Goal: Information Seeking & Learning: Check status

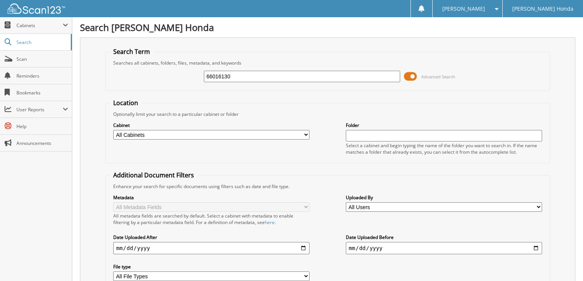
click at [411, 75] on span at bounding box center [410, 76] width 13 height 11
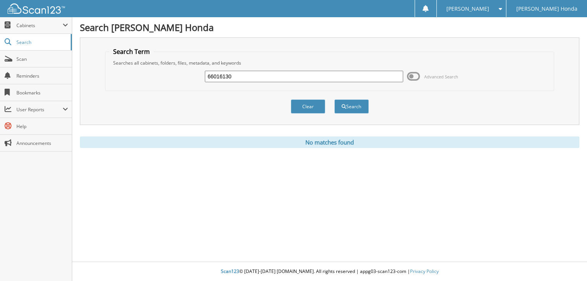
click at [245, 79] on input "66016130" at bounding box center [304, 76] width 198 height 11
type input "66016131"
click at [335, 99] on button "Search" at bounding box center [352, 106] width 34 height 14
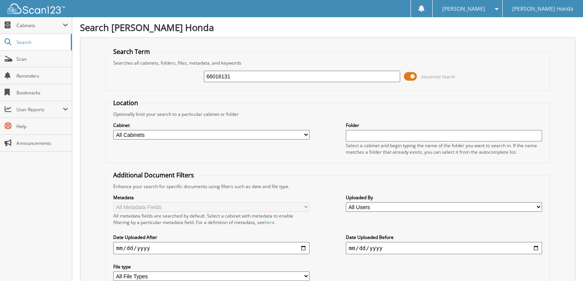
click at [407, 76] on span at bounding box center [410, 76] width 13 height 11
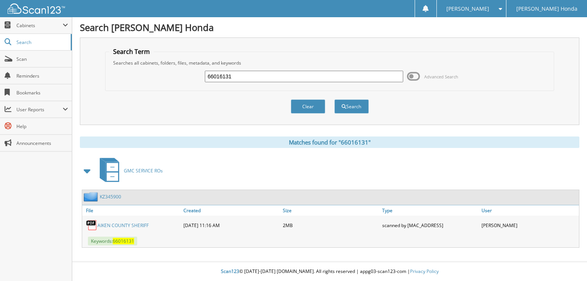
click at [372, 78] on input "66016131" at bounding box center [304, 76] width 198 height 11
type input "66016132"
click at [335, 99] on button "Search" at bounding box center [352, 106] width 34 height 14
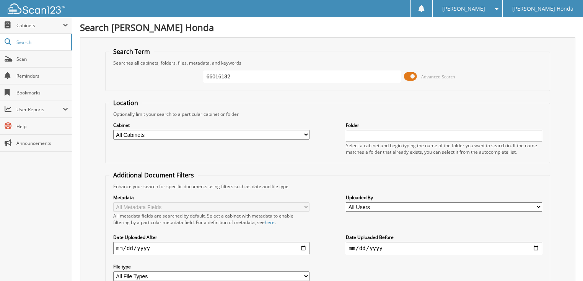
click at [415, 77] on span at bounding box center [410, 76] width 13 height 11
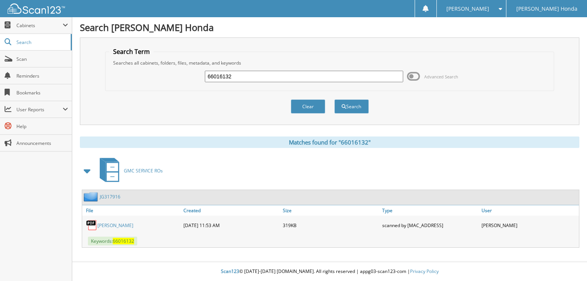
click at [357, 74] on input "66016132" at bounding box center [304, 76] width 198 height 11
type input "66016133"
click at [335, 99] on button "Search" at bounding box center [352, 106] width 34 height 14
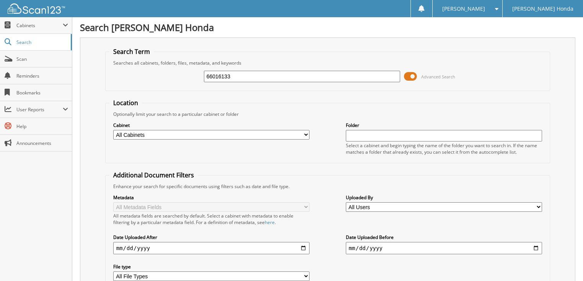
click at [312, 75] on input "66016133" at bounding box center [302, 76] width 197 height 11
click at [410, 75] on span at bounding box center [410, 76] width 13 height 11
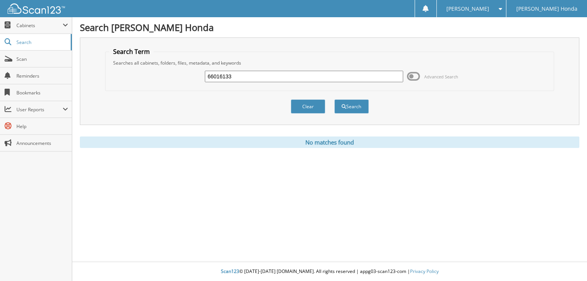
click at [233, 78] on input "66016133" at bounding box center [304, 76] width 198 height 11
type input "66016134"
click at [335, 99] on button "Search" at bounding box center [352, 106] width 34 height 14
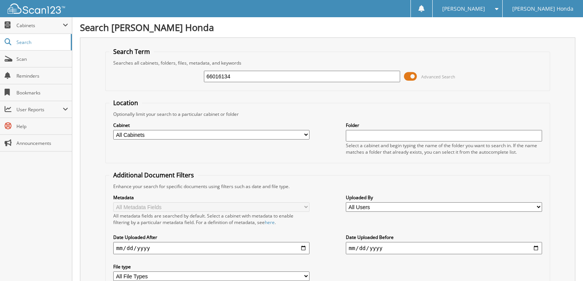
click at [408, 76] on span at bounding box center [410, 76] width 13 height 11
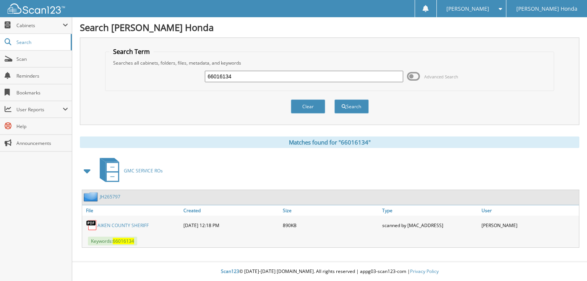
click at [380, 78] on input "66016134" at bounding box center [304, 76] width 198 height 11
type input "66016135"
click at [335, 99] on button "Search" at bounding box center [352, 106] width 34 height 14
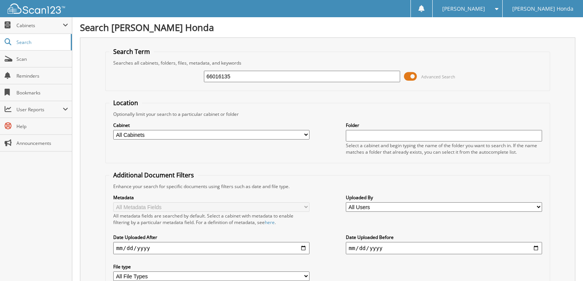
drag, startPoint x: 410, startPoint y: 72, endPoint x: 368, endPoint y: 80, distance: 42.7
click at [410, 73] on span at bounding box center [410, 76] width 13 height 11
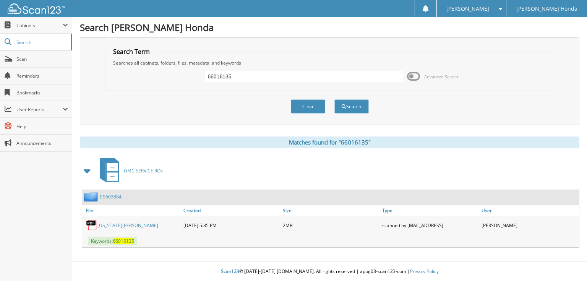
click at [358, 81] on input "66016135" at bounding box center [304, 76] width 198 height 11
type input "66016136"
click at [335, 99] on button "Search" at bounding box center [352, 106] width 34 height 14
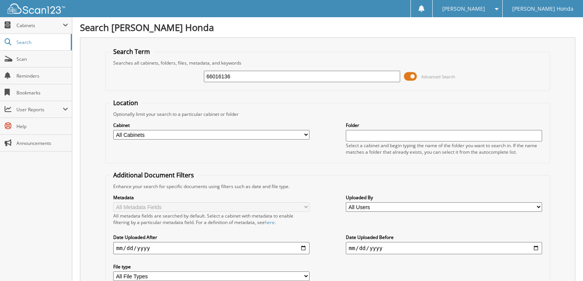
click at [408, 75] on span at bounding box center [410, 76] width 13 height 11
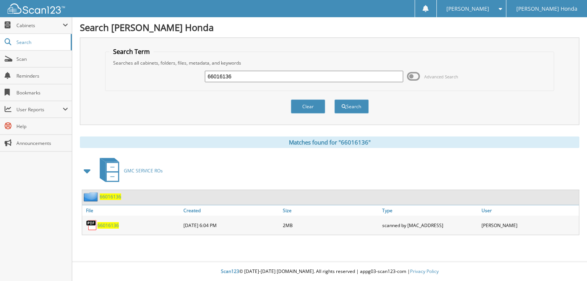
click at [329, 73] on input "66016136" at bounding box center [304, 76] width 198 height 11
type input "66016137"
click at [335, 99] on button "Search" at bounding box center [352, 106] width 34 height 14
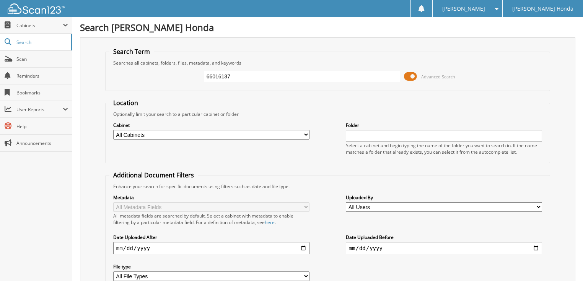
click at [413, 73] on span at bounding box center [410, 76] width 13 height 11
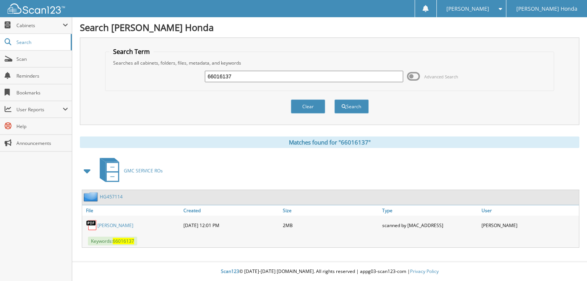
click at [299, 76] on input "66016137" at bounding box center [304, 76] width 198 height 11
type input "660161378"
click at [335, 99] on button "Search" at bounding box center [352, 106] width 34 height 14
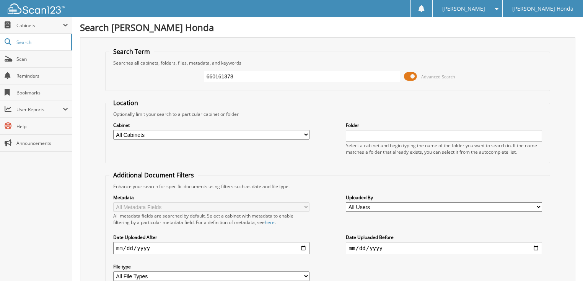
click at [297, 76] on input "660161378" at bounding box center [302, 76] width 197 height 11
type input "66016138"
click at [411, 76] on span at bounding box center [410, 76] width 13 height 11
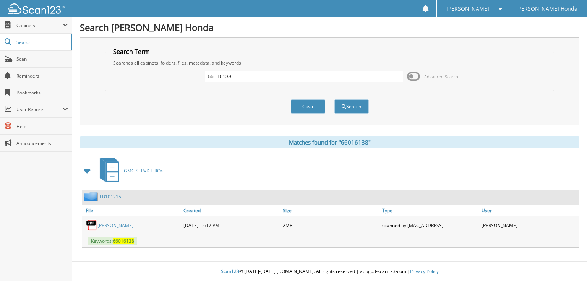
click at [321, 72] on input "66016138" at bounding box center [304, 76] width 198 height 11
type input "66016139"
click at [335, 99] on button "Search" at bounding box center [352, 106] width 34 height 14
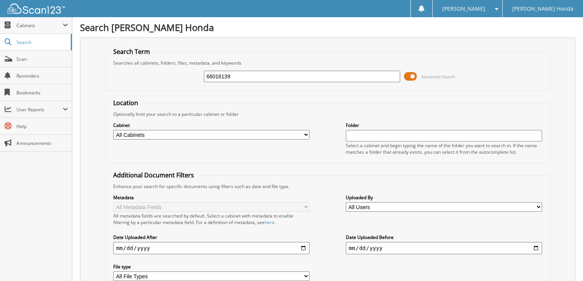
click at [411, 78] on span at bounding box center [410, 76] width 13 height 11
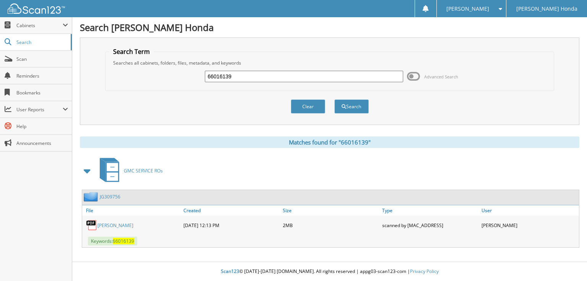
click at [263, 82] on div "66016139" at bounding box center [304, 76] width 198 height 13
click at [260, 80] on input "66016139" at bounding box center [304, 76] width 198 height 11
type input "66016140"
click at [335, 99] on button "Search" at bounding box center [352, 106] width 34 height 14
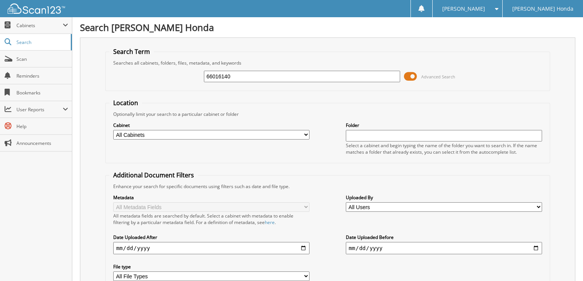
click at [409, 74] on span at bounding box center [410, 76] width 13 height 11
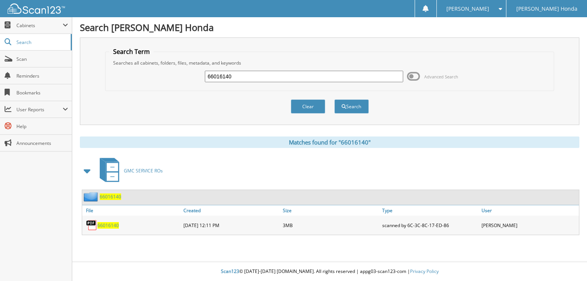
click at [339, 75] on input "66016140" at bounding box center [304, 76] width 198 height 11
type input "66016141"
click at [335, 99] on button "Search" at bounding box center [352, 106] width 34 height 14
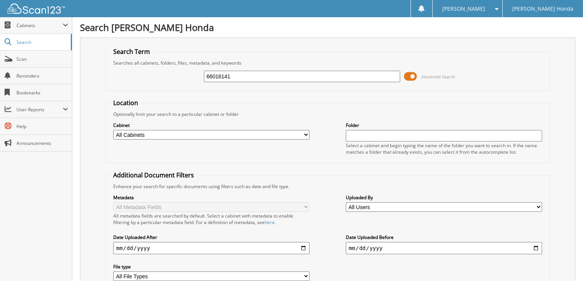
click at [413, 76] on span at bounding box center [410, 76] width 13 height 11
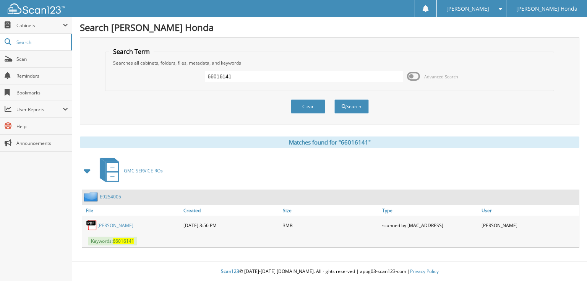
click at [329, 71] on input "66016141" at bounding box center [304, 76] width 198 height 11
type input "66016142"
click at [335, 99] on button "Search" at bounding box center [352, 106] width 34 height 14
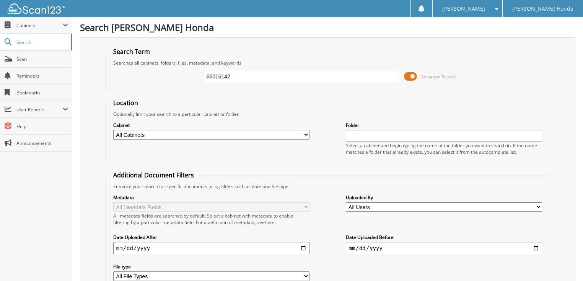
click at [413, 75] on span at bounding box center [410, 76] width 13 height 11
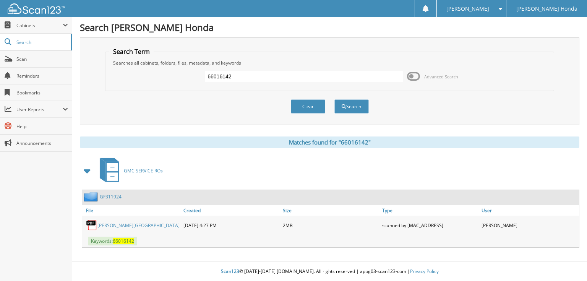
click at [276, 78] on input "66016142" at bounding box center [304, 76] width 198 height 11
type input "66016143"
click at [335, 99] on button "Search" at bounding box center [352, 106] width 34 height 14
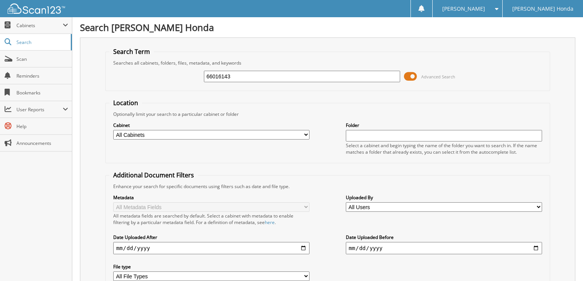
click at [411, 76] on span at bounding box center [410, 76] width 13 height 11
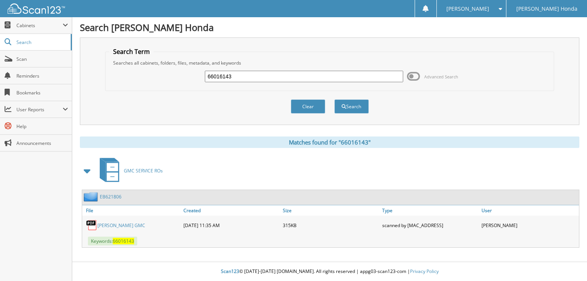
click at [356, 76] on input "66016143" at bounding box center [304, 76] width 198 height 11
type input "66016144"
click at [335, 99] on button "Search" at bounding box center [352, 106] width 34 height 14
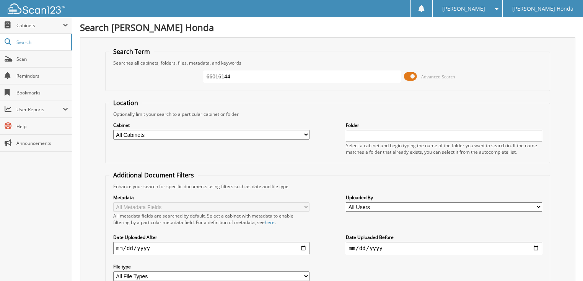
click at [415, 76] on span at bounding box center [410, 76] width 13 height 11
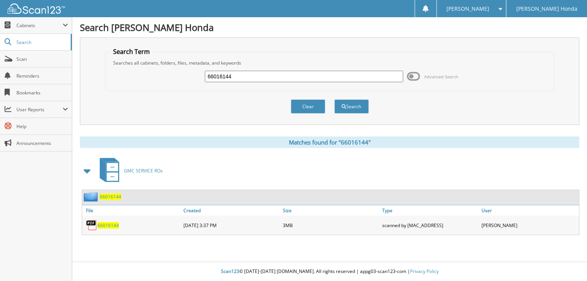
click at [300, 77] on input "66016144" at bounding box center [304, 76] width 198 height 11
type input "66016145"
click at [335, 99] on button "Search" at bounding box center [352, 106] width 34 height 14
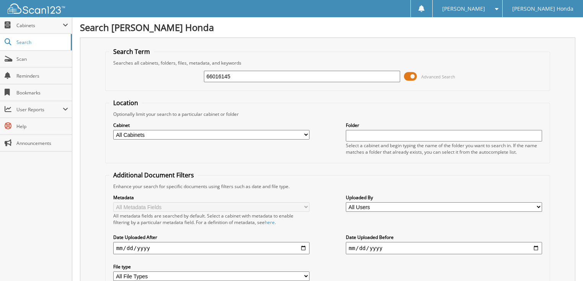
click at [412, 76] on span at bounding box center [410, 76] width 13 height 11
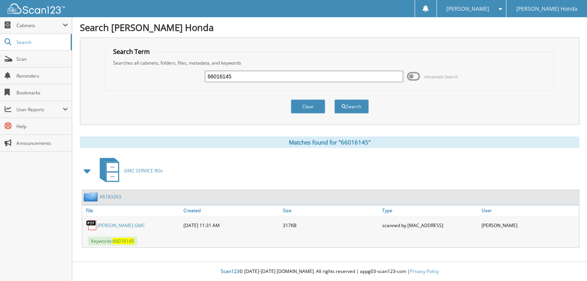
click at [338, 77] on input "66016145" at bounding box center [304, 76] width 198 height 11
type input "66016146"
click at [335, 99] on button "Search" at bounding box center [352, 106] width 34 height 14
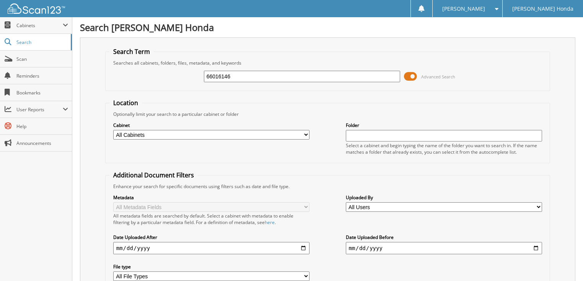
click at [413, 75] on span at bounding box center [410, 76] width 13 height 11
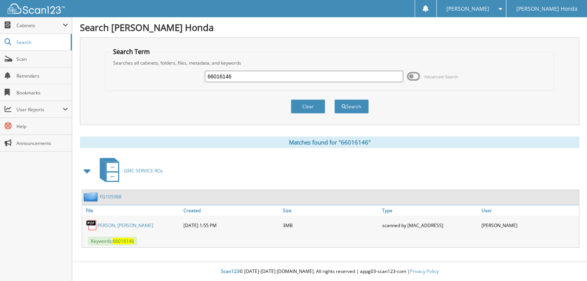
click at [340, 75] on input "66016146" at bounding box center [304, 76] width 198 height 11
type input "66016147"
click at [335, 99] on button "Search" at bounding box center [352, 106] width 34 height 14
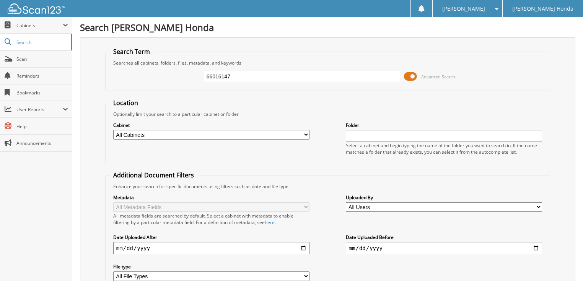
click at [409, 75] on span at bounding box center [410, 76] width 13 height 11
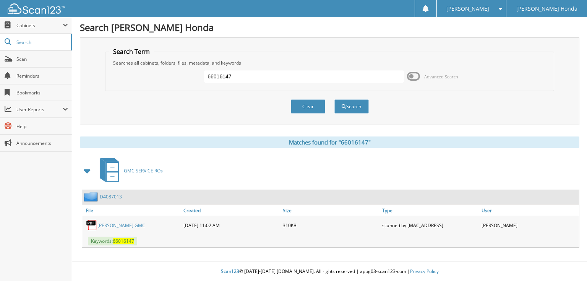
click at [343, 79] on input "66016147" at bounding box center [304, 76] width 198 height 11
type input "66016148"
click at [335, 99] on button "Search" at bounding box center [352, 106] width 34 height 14
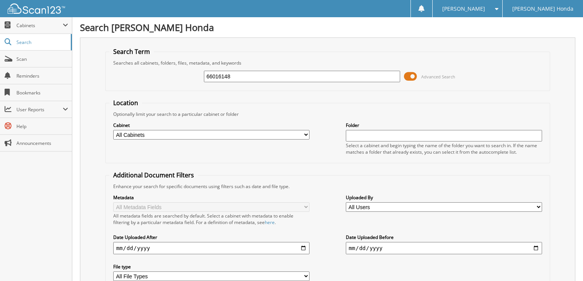
click at [414, 72] on span at bounding box center [410, 76] width 13 height 11
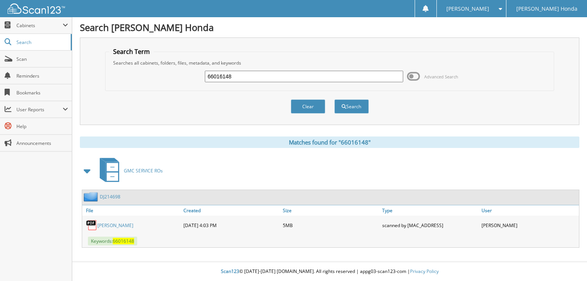
click at [296, 73] on input "66016148" at bounding box center [304, 76] width 198 height 11
type input "66016149"
click at [335, 99] on button "Search" at bounding box center [352, 106] width 34 height 14
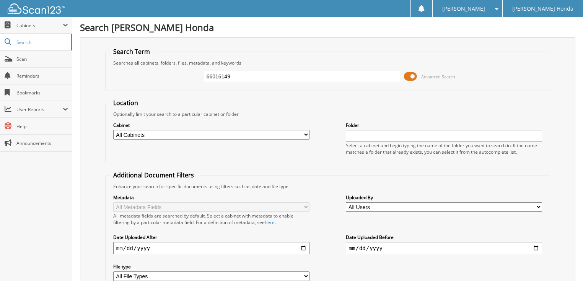
drag, startPoint x: 0, startPoint y: 0, endPoint x: 414, endPoint y: 75, distance: 421.2
click at [414, 75] on span at bounding box center [410, 76] width 13 height 11
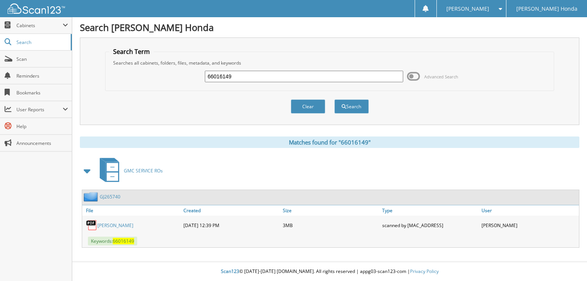
click at [304, 70] on div "66016149" at bounding box center [304, 76] width 198 height 13
click at [298, 73] on input "66016149" at bounding box center [304, 76] width 198 height 11
type input "66016150"
click at [335, 99] on button "Search" at bounding box center [352, 106] width 34 height 14
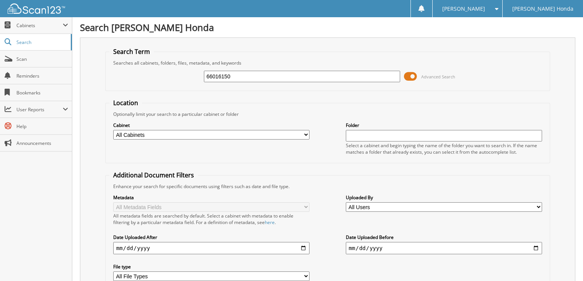
click at [411, 73] on span at bounding box center [410, 76] width 13 height 11
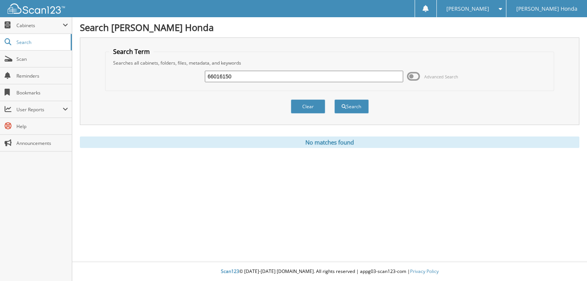
click at [310, 75] on input "66016150" at bounding box center [304, 76] width 198 height 11
type input "66016151"
click at [335, 99] on button "Search" at bounding box center [352, 106] width 34 height 14
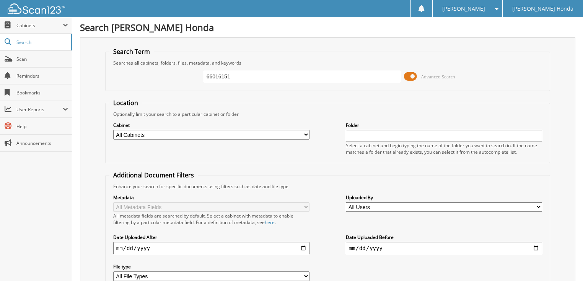
click at [411, 73] on span at bounding box center [410, 76] width 13 height 11
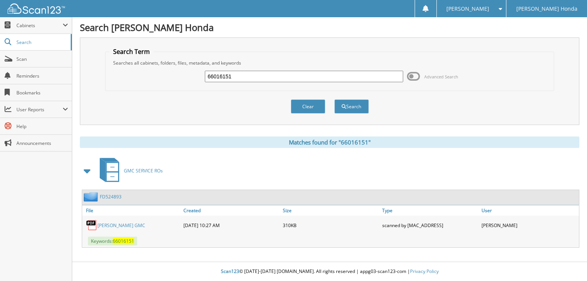
click at [345, 77] on input "66016151" at bounding box center [304, 76] width 198 height 11
type input "66016152"
click at [335, 99] on button "Search" at bounding box center [352, 106] width 34 height 14
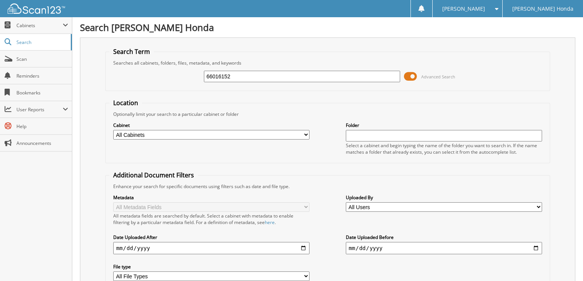
click at [417, 76] on span "Advanced Search" at bounding box center [429, 76] width 51 height 11
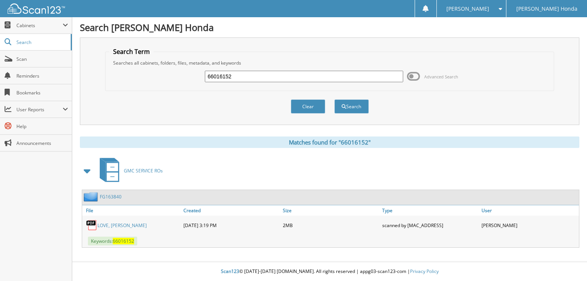
click at [307, 70] on div "66016152" at bounding box center [304, 76] width 198 height 13
click at [296, 75] on input "66016152" at bounding box center [304, 76] width 198 height 11
type input "66016153"
click at [335, 99] on button "Search" at bounding box center [352, 106] width 34 height 14
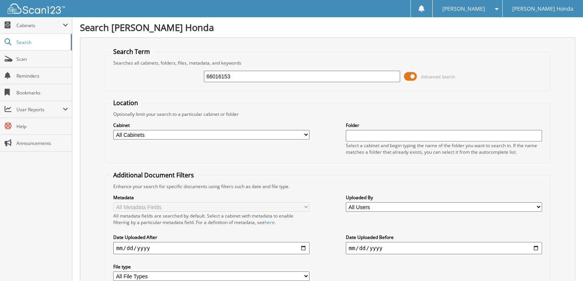
click at [416, 78] on span at bounding box center [410, 76] width 13 height 11
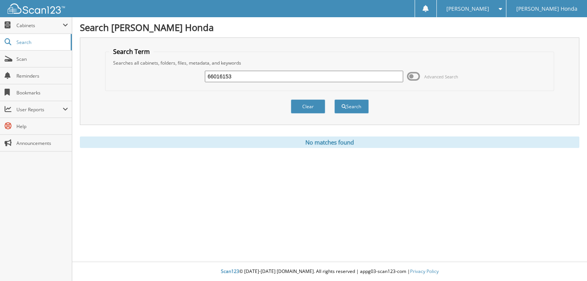
click at [242, 73] on input "66016153" at bounding box center [304, 76] width 198 height 11
type input "66016154"
click at [335, 99] on button "Search" at bounding box center [352, 106] width 34 height 14
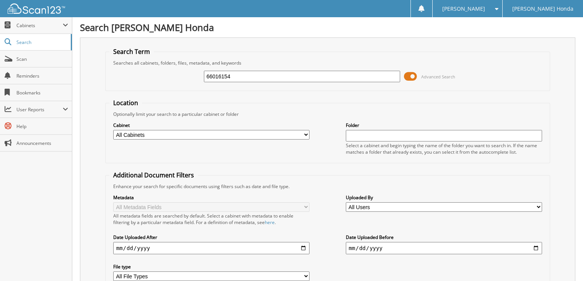
click at [407, 76] on span at bounding box center [410, 76] width 13 height 11
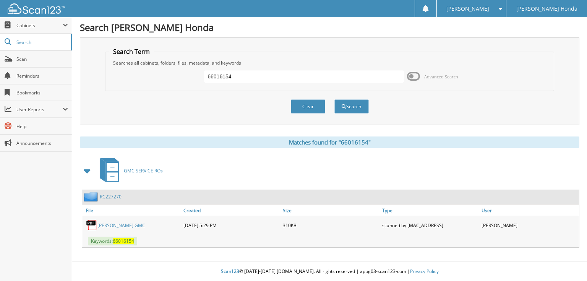
click at [419, 76] on span at bounding box center [413, 76] width 13 height 11
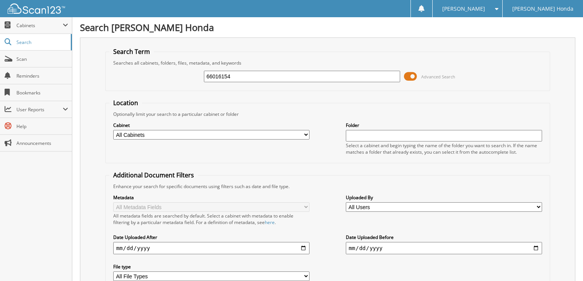
click at [410, 76] on span at bounding box center [410, 76] width 13 height 11
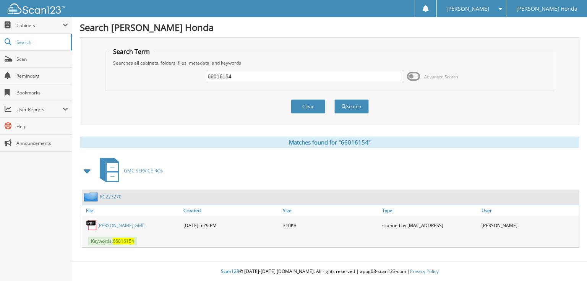
click at [364, 76] on input "66016154" at bounding box center [304, 76] width 198 height 11
type input "66016155"
click at [335, 99] on button "Search" at bounding box center [352, 106] width 34 height 14
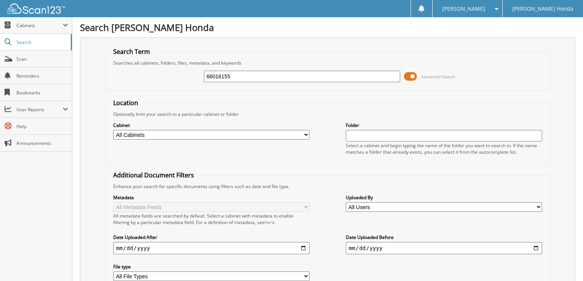
drag, startPoint x: 0, startPoint y: 0, endPoint x: 415, endPoint y: 74, distance: 421.3
click at [415, 74] on span at bounding box center [410, 76] width 13 height 11
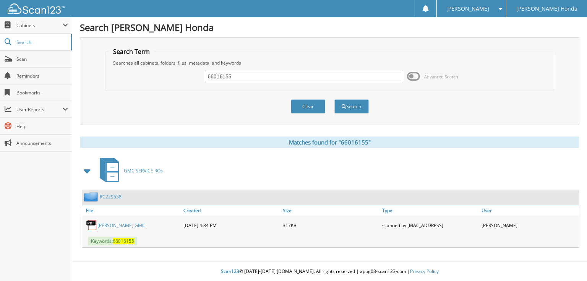
click at [302, 76] on input "66016155" at bounding box center [304, 76] width 198 height 11
type input "66016156"
click at [335, 99] on button "Search" at bounding box center [352, 106] width 34 height 14
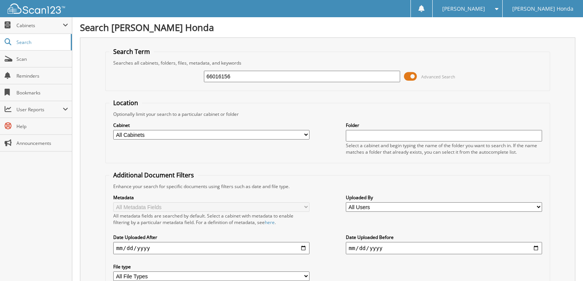
click at [412, 75] on span at bounding box center [410, 76] width 13 height 11
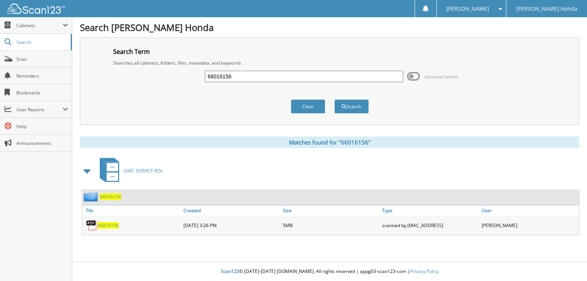
click at [412, 75] on span at bounding box center [413, 76] width 13 height 11
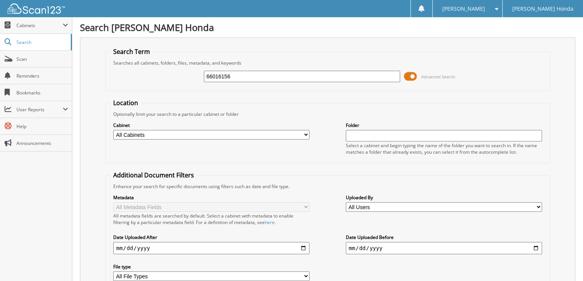
click at [284, 76] on input "66016156" at bounding box center [302, 76] width 197 height 11
type input "66016157"
click at [411, 75] on span at bounding box center [410, 76] width 13 height 11
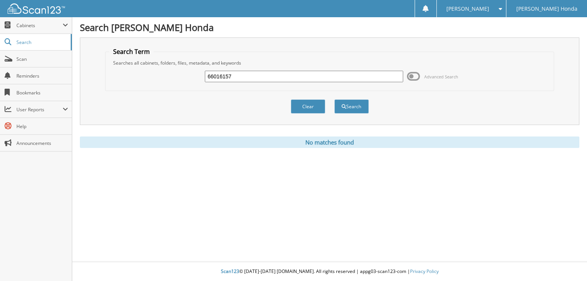
click at [292, 79] on input "66016157" at bounding box center [304, 76] width 198 height 11
type input "66016158"
click at [335, 99] on button "Search" at bounding box center [352, 106] width 34 height 14
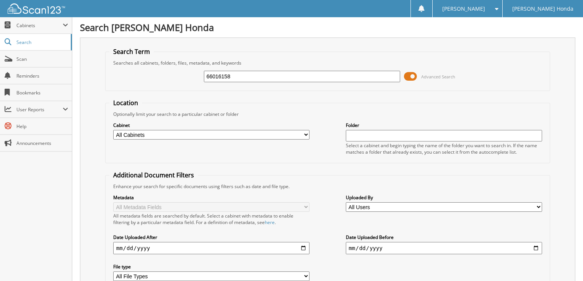
click at [415, 76] on span at bounding box center [410, 76] width 13 height 11
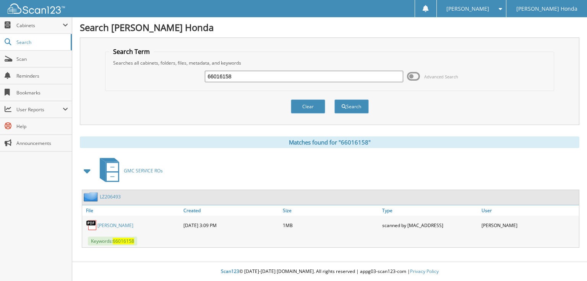
click at [330, 73] on input "66016158" at bounding box center [304, 76] width 198 height 11
type input "66016159"
click at [335, 99] on button "Search" at bounding box center [352, 106] width 34 height 14
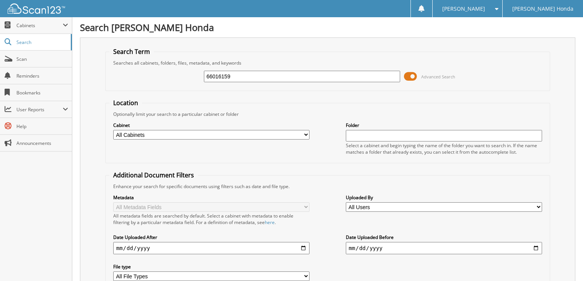
click at [416, 75] on span at bounding box center [410, 76] width 13 height 11
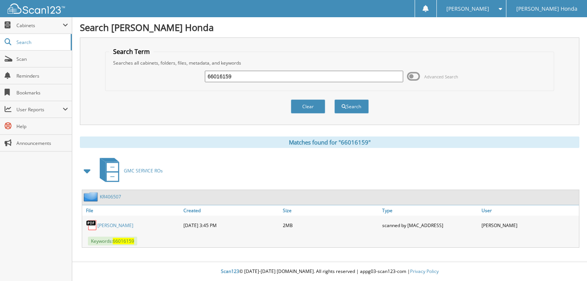
click at [293, 77] on input "66016159" at bounding box center [304, 76] width 198 height 11
type input "66016160"
click at [335, 99] on button "Search" at bounding box center [352, 106] width 34 height 14
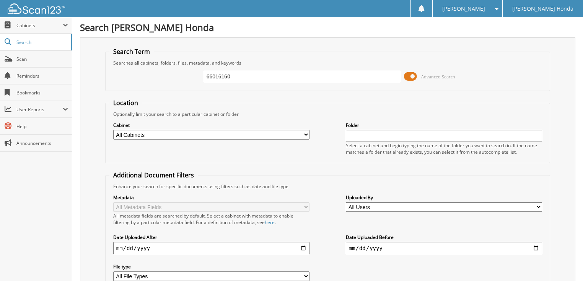
click at [317, 75] on input "66016160" at bounding box center [302, 76] width 197 height 11
click at [411, 75] on span at bounding box center [410, 76] width 13 height 11
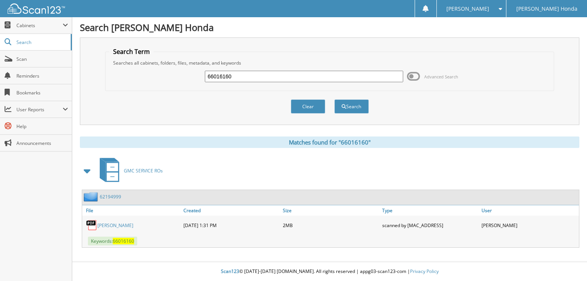
click at [316, 73] on input "66016160" at bounding box center [304, 76] width 198 height 11
type input "66016161"
click at [335, 99] on button "Search" at bounding box center [352, 106] width 34 height 14
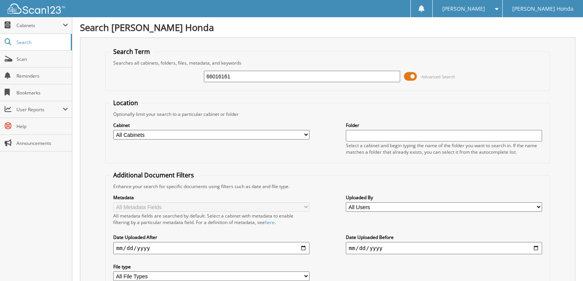
click at [412, 75] on span at bounding box center [410, 76] width 13 height 11
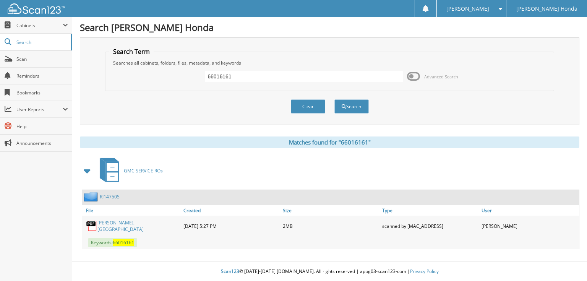
click at [329, 76] on input "66016161" at bounding box center [304, 76] width 198 height 11
type input "66016162"
click at [335, 99] on button "Search" at bounding box center [352, 106] width 34 height 14
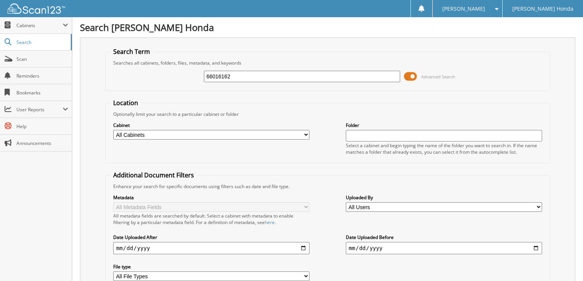
drag, startPoint x: 0, startPoint y: 0, endPoint x: 412, endPoint y: 77, distance: 419.2
click at [412, 77] on span at bounding box center [410, 76] width 13 height 11
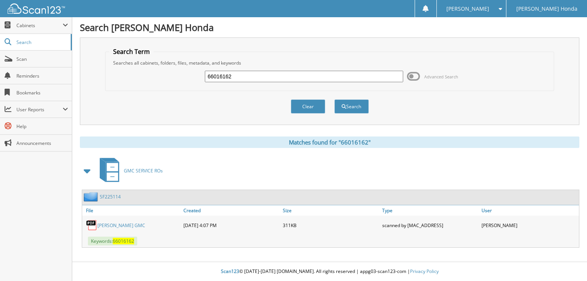
click at [306, 72] on input "66016162" at bounding box center [304, 76] width 198 height 11
type input "66016163"
click at [335, 99] on button "Search" at bounding box center [352, 106] width 34 height 14
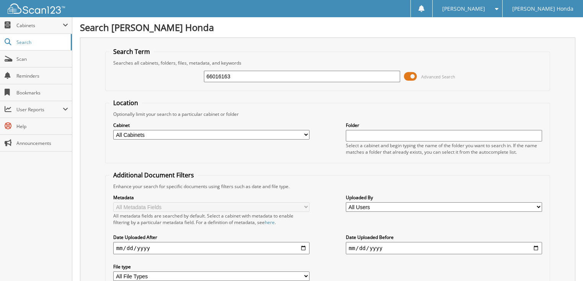
click at [413, 75] on span at bounding box center [410, 76] width 13 height 11
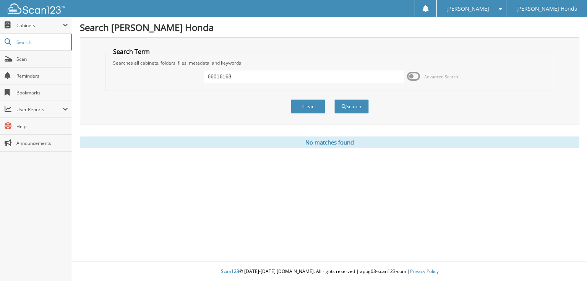
click at [297, 76] on input "66016163" at bounding box center [304, 76] width 198 height 11
click at [236, 75] on input "66016163" at bounding box center [304, 76] width 198 height 11
type input "66016164"
click at [335, 99] on button "Search" at bounding box center [352, 106] width 34 height 14
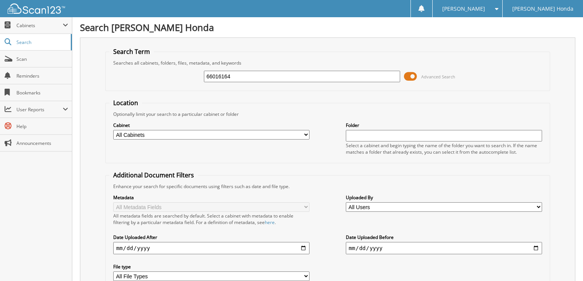
click at [411, 77] on span at bounding box center [410, 76] width 13 height 11
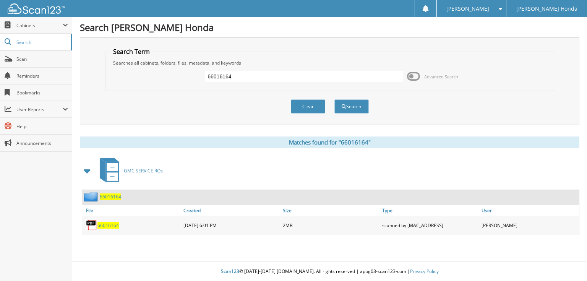
click at [322, 75] on input "66016164" at bounding box center [304, 76] width 198 height 11
type input "66016165"
click at [335, 99] on button "Search" at bounding box center [352, 106] width 34 height 14
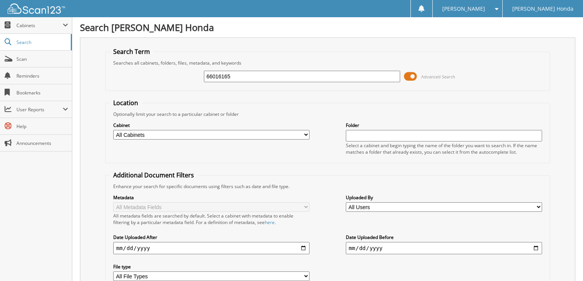
click at [410, 75] on span at bounding box center [410, 76] width 13 height 11
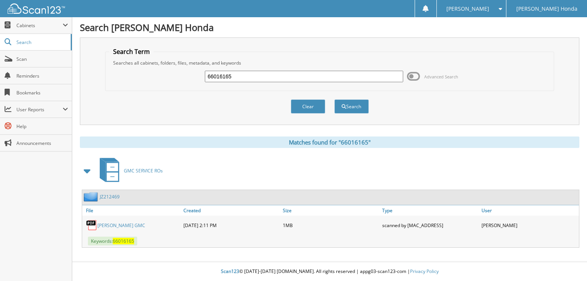
click at [322, 80] on input "66016165" at bounding box center [304, 76] width 198 height 11
type input "66016166"
click at [335, 99] on button "Search" at bounding box center [352, 106] width 34 height 14
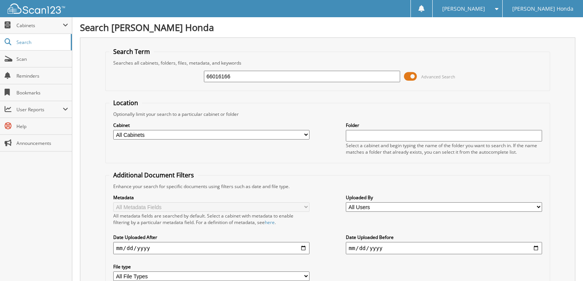
click at [408, 74] on span at bounding box center [410, 76] width 13 height 11
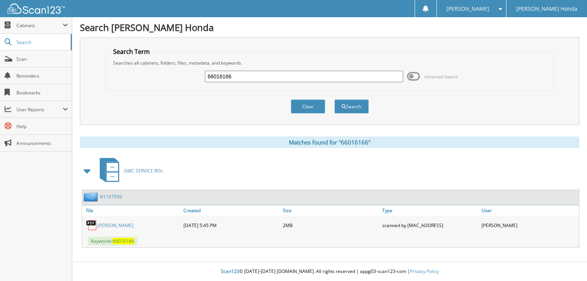
click at [357, 75] on input "66016166" at bounding box center [304, 76] width 198 height 11
type input "66016167"
click at [335, 99] on button "Search" at bounding box center [352, 106] width 34 height 14
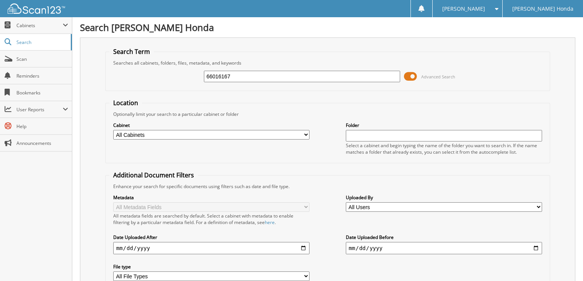
click at [411, 73] on span at bounding box center [410, 76] width 13 height 11
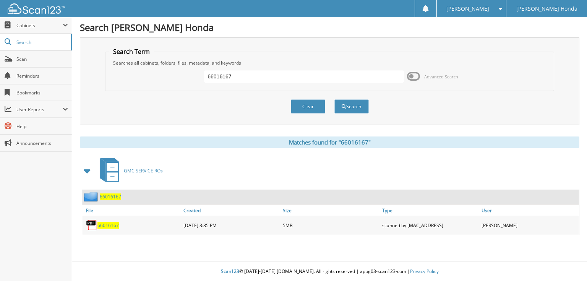
click at [364, 72] on input "66016167" at bounding box center [304, 76] width 198 height 11
type input "66016168"
click at [335, 99] on button "Search" at bounding box center [352, 106] width 34 height 14
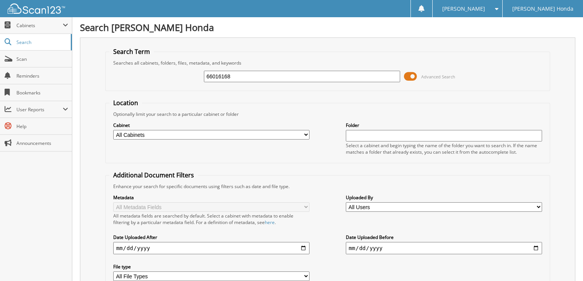
click at [414, 77] on span at bounding box center [410, 76] width 13 height 11
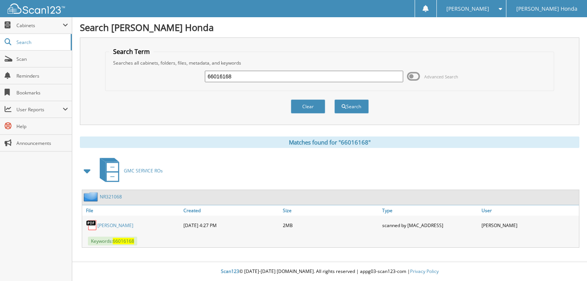
click at [331, 75] on input "66016168" at bounding box center [304, 76] width 198 height 11
type input "66016169"
click at [335, 99] on button "Search" at bounding box center [352, 106] width 34 height 14
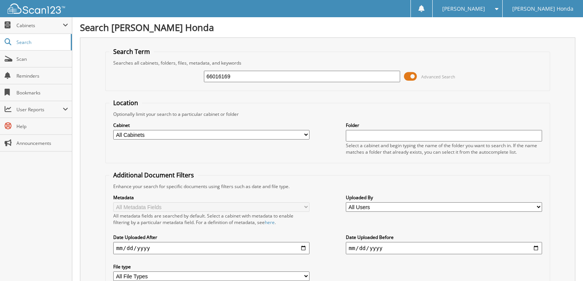
click at [413, 74] on span at bounding box center [410, 76] width 13 height 11
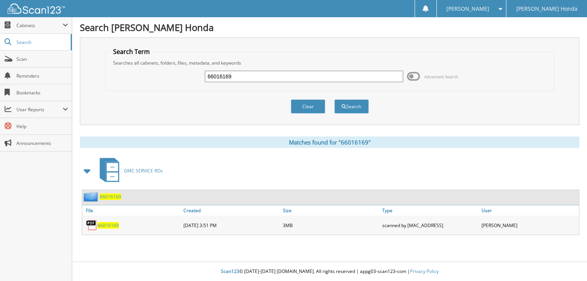
click at [308, 76] on input "66016169" at bounding box center [304, 76] width 198 height 11
type input "66016170"
click at [335, 99] on button "Search" at bounding box center [352, 106] width 34 height 14
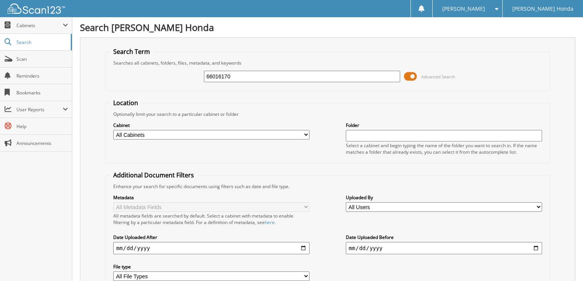
click at [411, 75] on span at bounding box center [410, 76] width 13 height 11
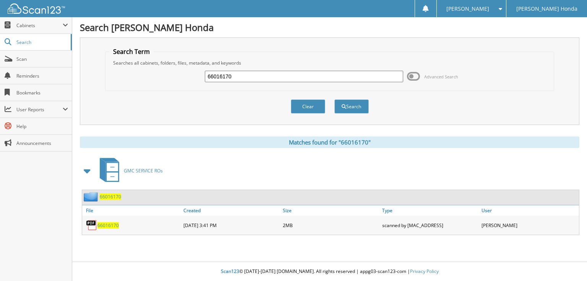
click at [331, 80] on input "66016170" at bounding box center [304, 76] width 198 height 11
type input "66016171"
click at [335, 99] on button "Search" at bounding box center [352, 106] width 34 height 14
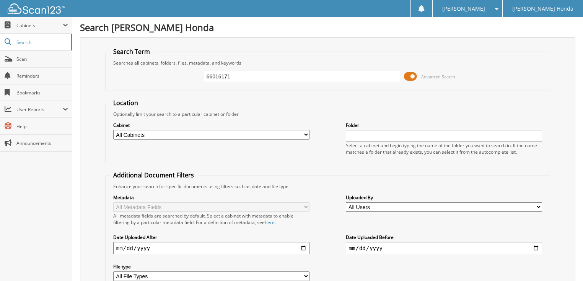
click at [410, 76] on span at bounding box center [410, 76] width 13 height 11
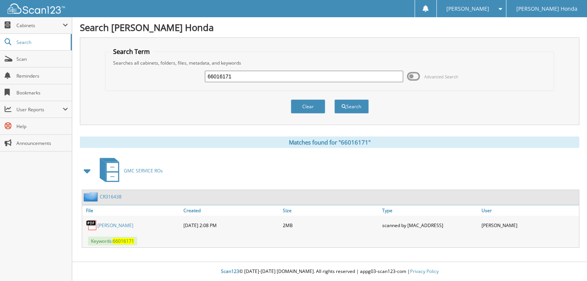
click at [336, 76] on input "66016171" at bounding box center [304, 76] width 198 height 11
type input "66016172"
click at [335, 99] on button "Search" at bounding box center [352, 106] width 34 height 14
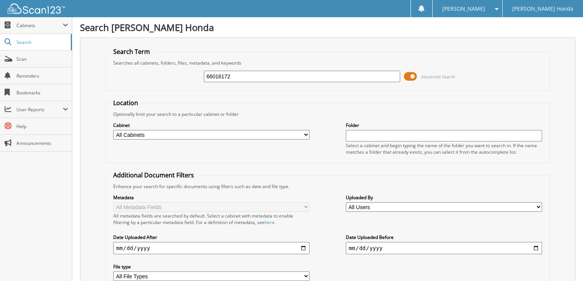
click at [409, 76] on span at bounding box center [410, 76] width 13 height 11
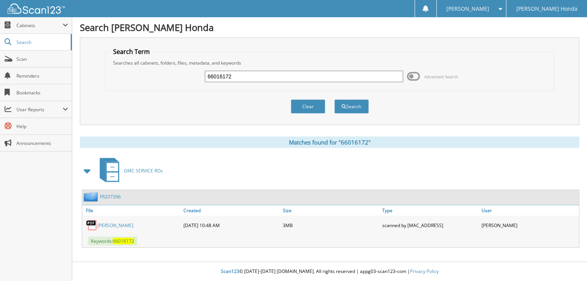
click at [356, 75] on input "66016172" at bounding box center [304, 76] width 198 height 11
type input "66016173"
click at [335, 99] on button "Search" at bounding box center [352, 106] width 34 height 14
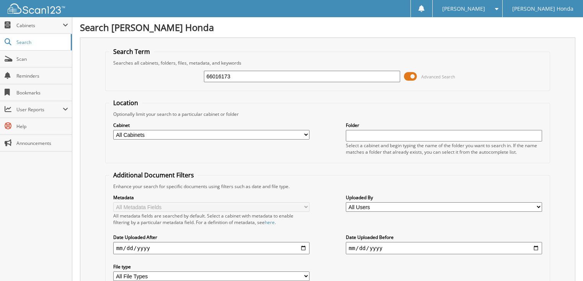
click at [408, 73] on span at bounding box center [410, 76] width 13 height 11
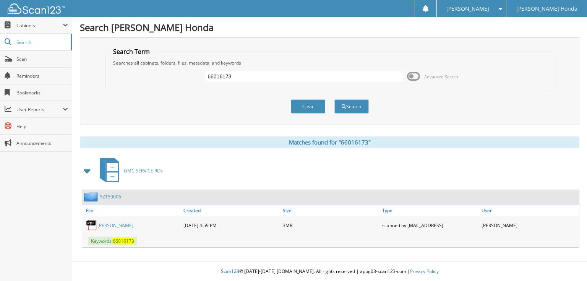
click at [350, 76] on input "66016173" at bounding box center [304, 76] width 198 height 11
type input "66016174"
click at [335, 99] on button "Search" at bounding box center [352, 106] width 34 height 14
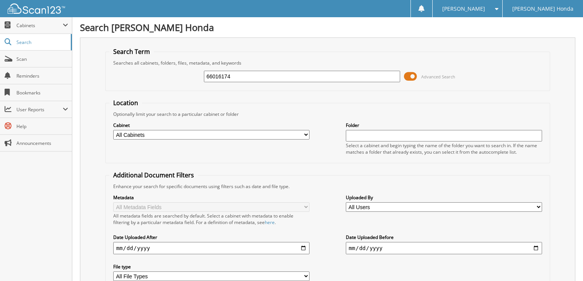
click at [414, 75] on span at bounding box center [410, 76] width 13 height 11
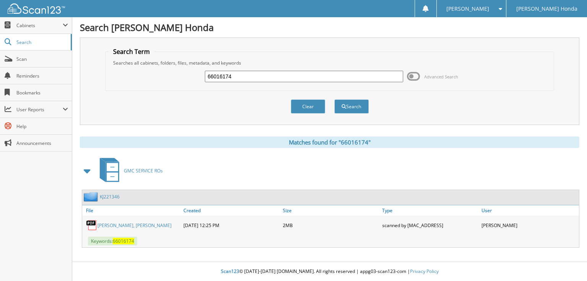
click at [310, 78] on input "66016174" at bounding box center [304, 76] width 198 height 11
type input "66016175"
click at [335, 99] on button "Search" at bounding box center [352, 106] width 34 height 14
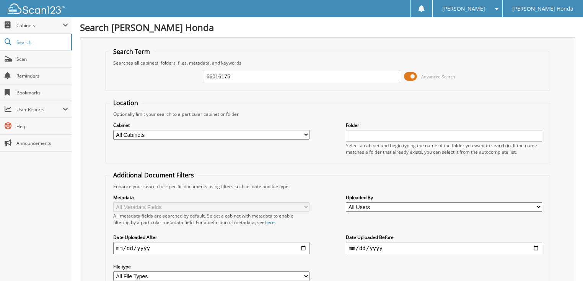
click at [414, 75] on span at bounding box center [410, 76] width 13 height 11
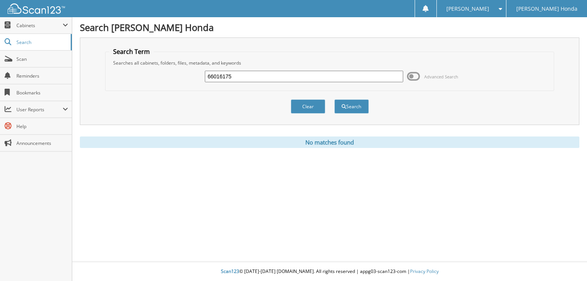
click at [274, 78] on input "66016175" at bounding box center [304, 76] width 198 height 11
type input "66016176"
click at [335, 99] on button "Search" at bounding box center [352, 106] width 34 height 14
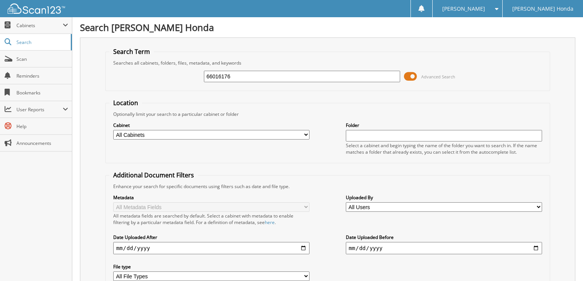
drag, startPoint x: 0, startPoint y: 0, endPoint x: 321, endPoint y: 74, distance: 329.2
click at [410, 71] on span at bounding box center [410, 76] width 13 height 11
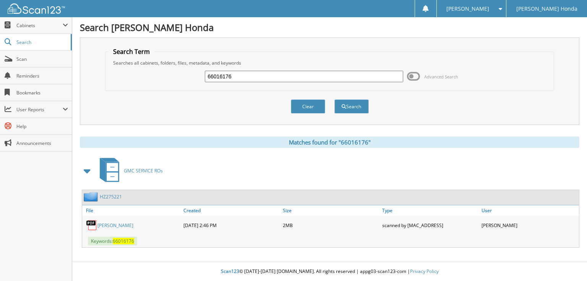
click at [315, 76] on input "66016176" at bounding box center [304, 76] width 198 height 11
type input "66016177"
click at [335, 99] on button "Search" at bounding box center [352, 106] width 34 height 14
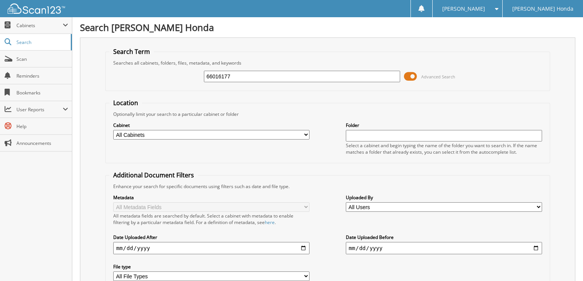
click at [412, 75] on span at bounding box center [410, 76] width 13 height 11
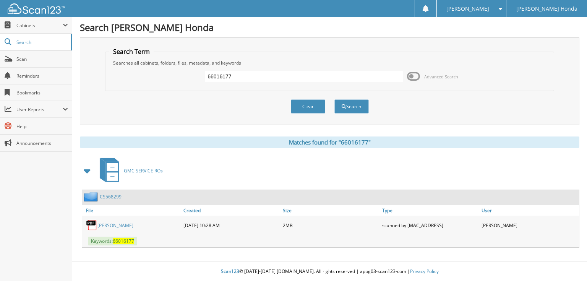
click at [361, 75] on input "66016177" at bounding box center [304, 76] width 198 height 11
type input "66016178"
click at [335, 99] on button "Search" at bounding box center [352, 106] width 34 height 14
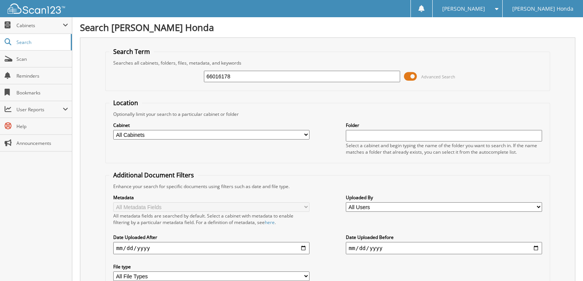
click at [411, 76] on span at bounding box center [410, 76] width 13 height 11
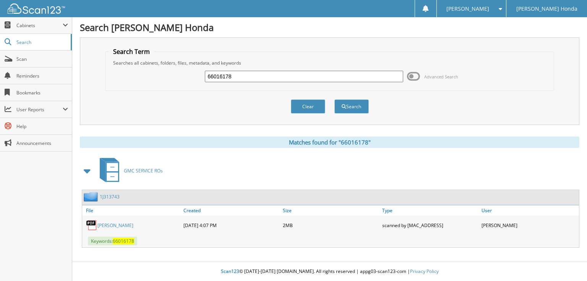
click at [329, 76] on input "66016178" at bounding box center [304, 76] width 198 height 11
type input "66016179"
click at [335, 99] on button "Search" at bounding box center [352, 106] width 34 height 14
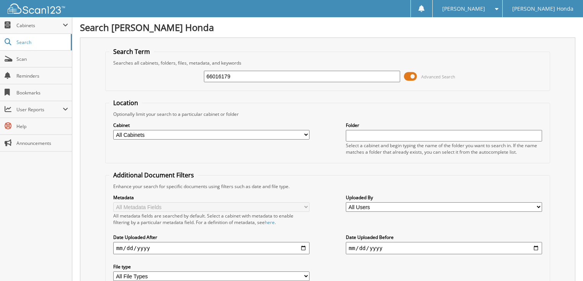
click at [414, 77] on span at bounding box center [410, 76] width 13 height 11
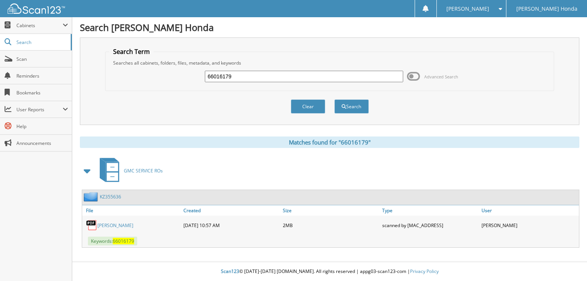
click at [275, 80] on input "66016179" at bounding box center [304, 76] width 198 height 11
type input "66016180"
click at [335, 99] on button "Search" at bounding box center [352, 106] width 34 height 14
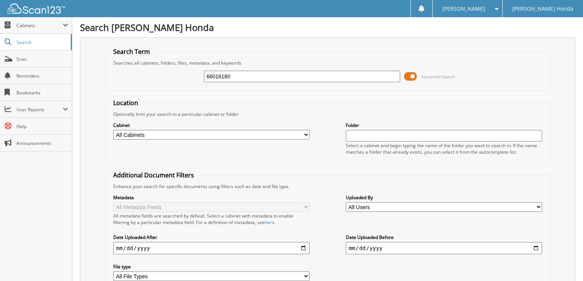
click at [411, 78] on span at bounding box center [410, 76] width 13 height 11
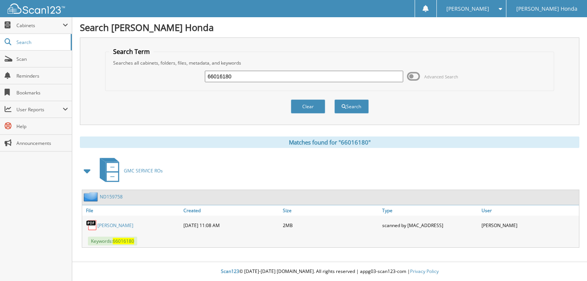
click at [313, 77] on input "66016180" at bounding box center [304, 76] width 198 height 11
type input "66016181"
click at [335, 99] on button "Search" at bounding box center [352, 106] width 34 height 14
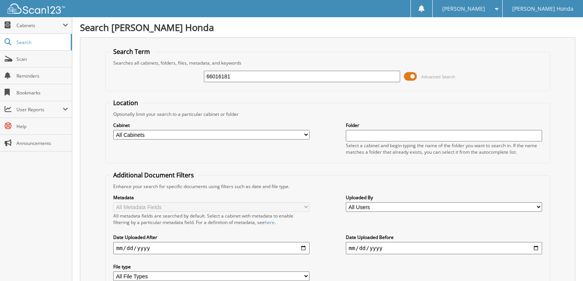
click at [414, 74] on span at bounding box center [410, 76] width 13 height 11
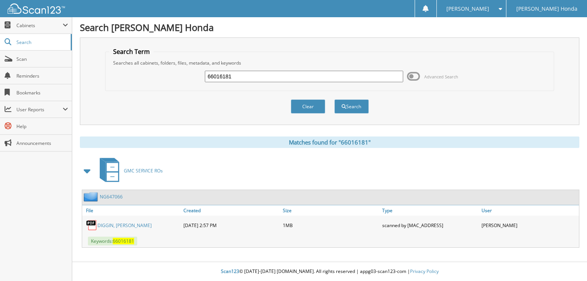
click at [301, 75] on input "66016181" at bounding box center [304, 76] width 198 height 11
type input "66016182"
click at [335, 99] on button "Search" at bounding box center [352, 106] width 34 height 14
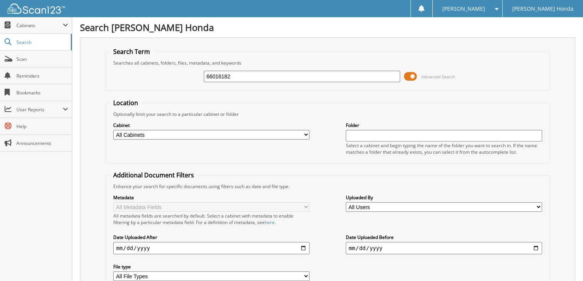
click at [416, 75] on span at bounding box center [410, 76] width 13 height 11
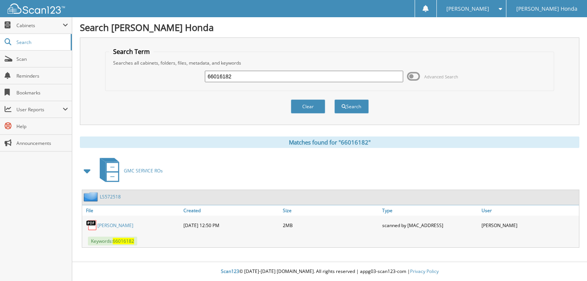
click at [341, 71] on input "66016182" at bounding box center [304, 76] width 198 height 11
type input "66016183"
click at [335, 99] on button "Search" at bounding box center [352, 106] width 34 height 14
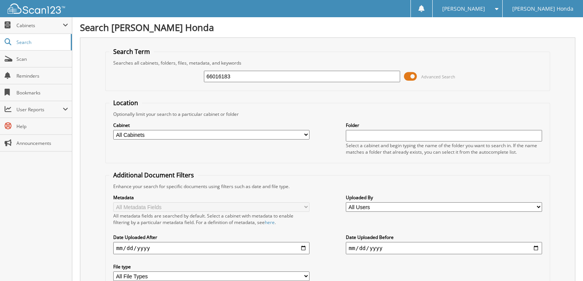
click at [411, 76] on span at bounding box center [410, 76] width 13 height 11
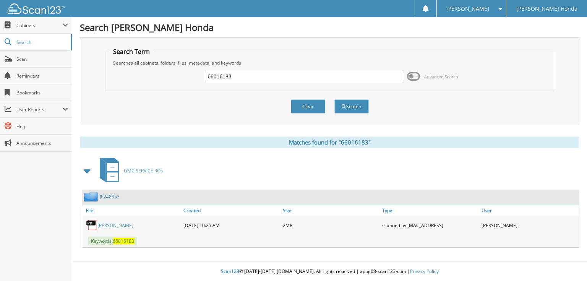
click at [297, 72] on input "66016183" at bounding box center [304, 76] width 198 height 11
type input "66016184"
click at [335, 99] on button "Search" at bounding box center [352, 106] width 34 height 14
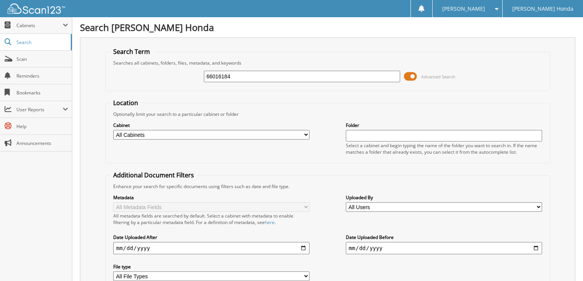
click at [411, 76] on span at bounding box center [410, 76] width 13 height 11
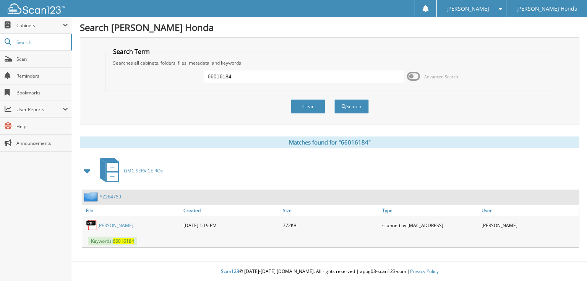
click at [297, 78] on input "66016184" at bounding box center [304, 76] width 198 height 11
type input "66016185"
click at [335, 99] on button "Search" at bounding box center [352, 106] width 34 height 14
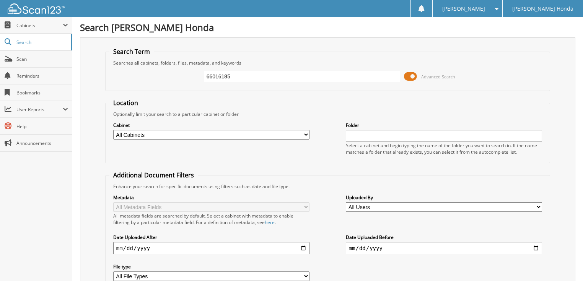
click at [414, 78] on span at bounding box center [410, 76] width 13 height 11
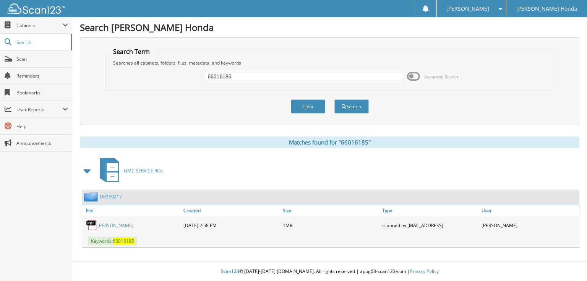
click at [348, 76] on input "66016185" at bounding box center [304, 76] width 198 height 11
type input "66016186"
click at [335, 99] on button "Search" at bounding box center [352, 106] width 34 height 14
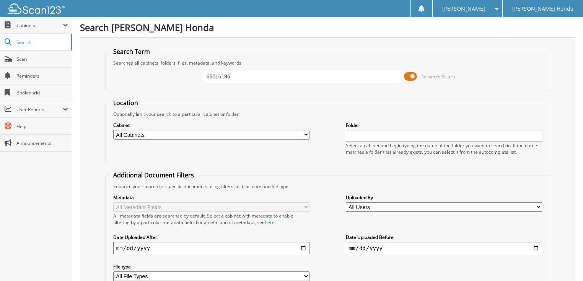
click at [414, 75] on span at bounding box center [410, 76] width 13 height 11
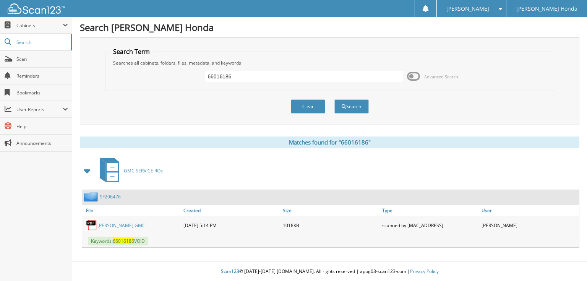
click at [302, 81] on input "66016186" at bounding box center [304, 76] width 198 height 11
type input "66016187"
click at [335, 99] on button "Search" at bounding box center [352, 106] width 34 height 14
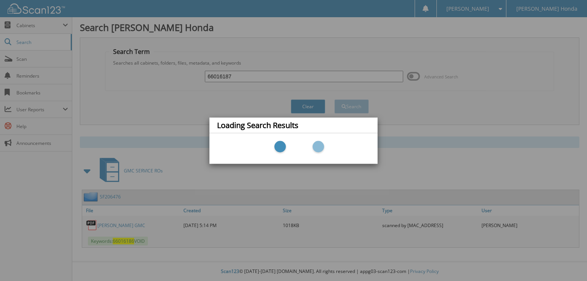
click at [414, 76] on div "Loading Search Results" at bounding box center [293, 140] width 587 height 281
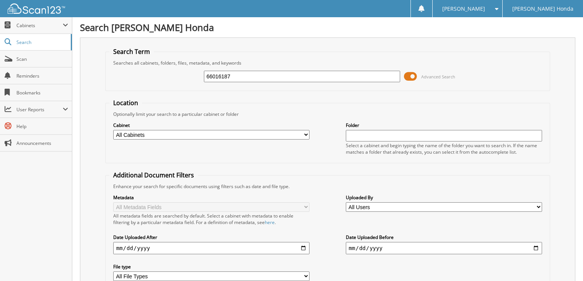
click at [411, 76] on span at bounding box center [410, 76] width 13 height 11
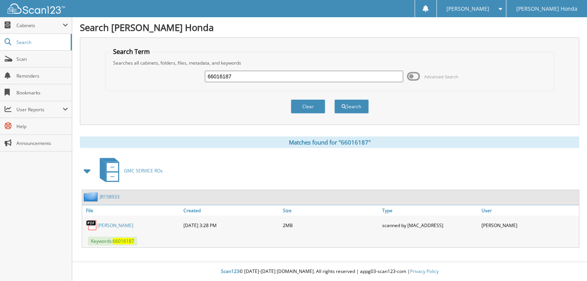
click at [365, 74] on input "66016187" at bounding box center [304, 76] width 198 height 11
type input "66016188"
click at [335, 99] on button "Search" at bounding box center [352, 106] width 34 height 14
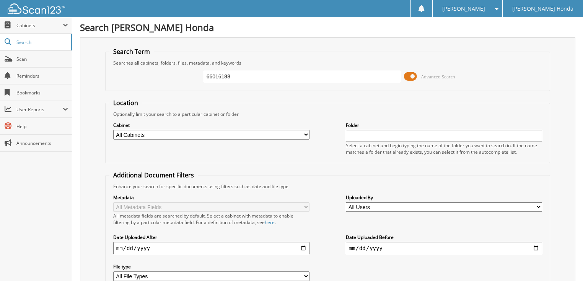
click at [414, 71] on span at bounding box center [410, 76] width 13 height 11
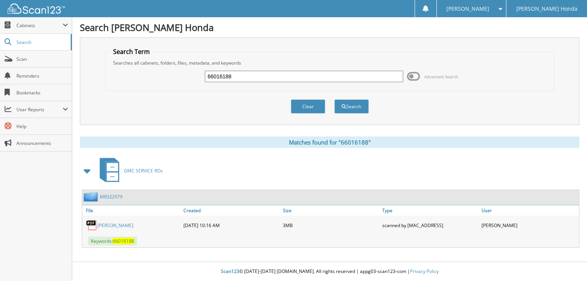
click at [310, 75] on input "66016188" at bounding box center [304, 76] width 198 height 11
type input "66016189"
click at [335, 99] on button "Search" at bounding box center [352, 106] width 34 height 14
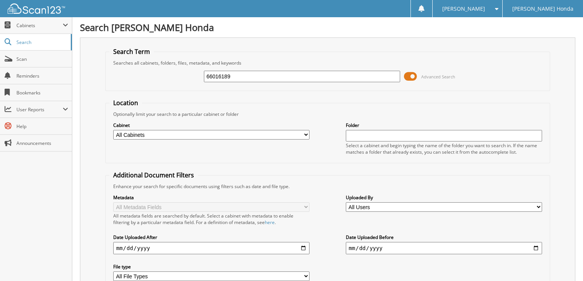
click at [416, 75] on span at bounding box center [410, 76] width 13 height 11
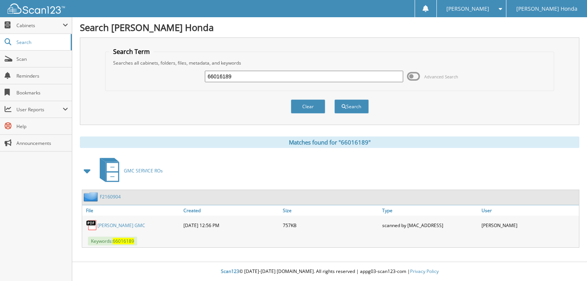
click at [313, 77] on input "66016189" at bounding box center [304, 76] width 198 height 11
type input "66016190"
click at [335, 99] on button "Search" at bounding box center [352, 106] width 34 height 14
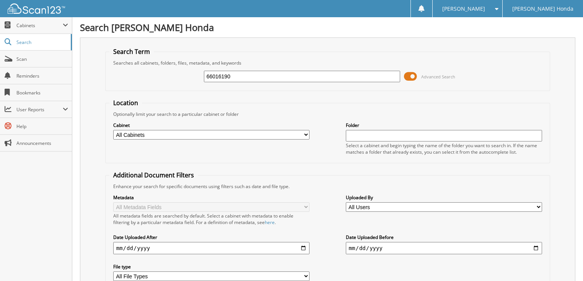
click at [415, 75] on span at bounding box center [410, 76] width 13 height 11
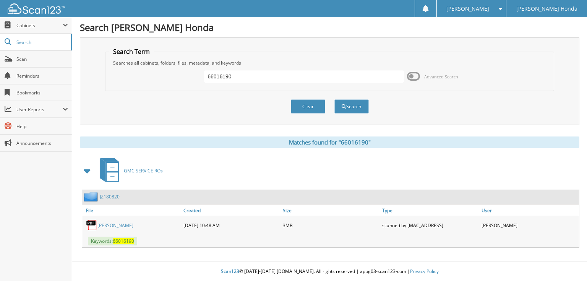
click at [356, 71] on input "66016190" at bounding box center [304, 76] width 198 height 11
type input "66016191"
click at [335, 99] on button "Search" at bounding box center [352, 106] width 34 height 14
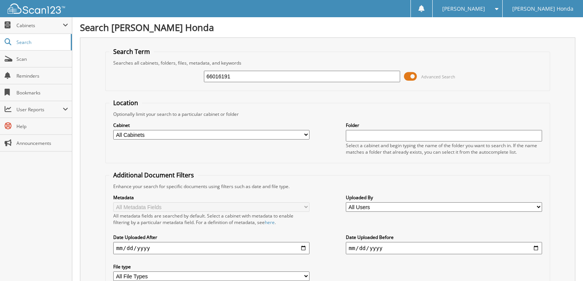
click at [418, 77] on span "Advanced Search" at bounding box center [429, 76] width 51 height 11
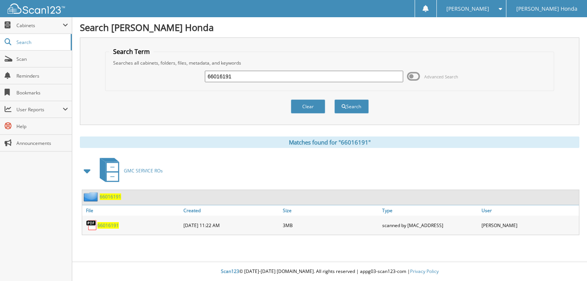
click at [347, 75] on input "66016191" at bounding box center [304, 76] width 198 height 11
type input "66016192"
click at [335, 99] on button "Search" at bounding box center [352, 106] width 34 height 14
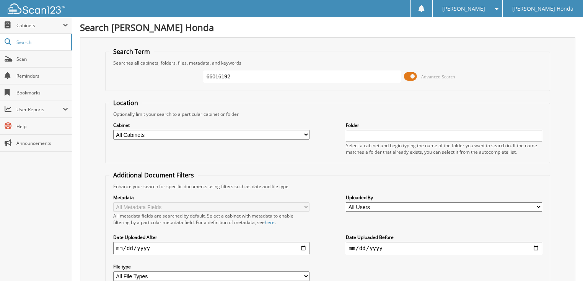
drag, startPoint x: 0, startPoint y: 0, endPoint x: 296, endPoint y: 73, distance: 304.4
click at [413, 76] on span at bounding box center [410, 76] width 13 height 11
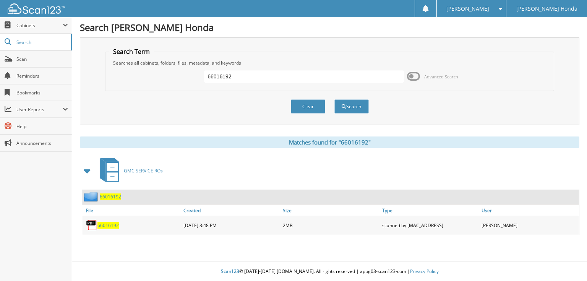
click at [293, 74] on input "66016192" at bounding box center [304, 76] width 198 height 11
type input "66016193"
click at [335, 99] on button "Search" at bounding box center [352, 106] width 34 height 14
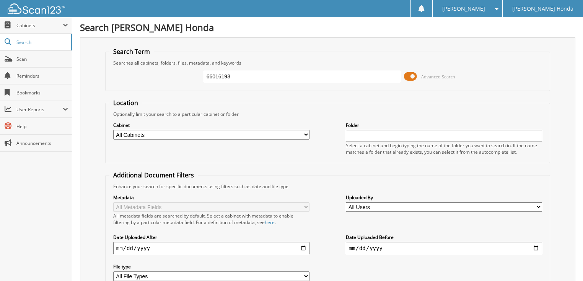
drag, startPoint x: 411, startPoint y: 75, endPoint x: 343, endPoint y: 76, distance: 68.1
click at [412, 75] on span at bounding box center [410, 76] width 13 height 11
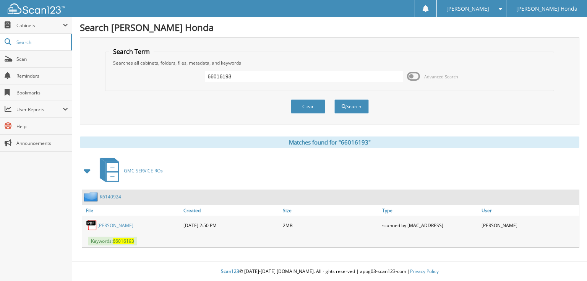
click at [339, 78] on input "66016193" at bounding box center [304, 76] width 198 height 11
type input "66016194"
click at [335, 99] on button "Search" at bounding box center [352, 106] width 34 height 14
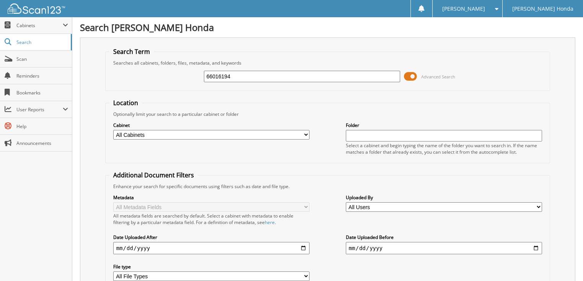
click at [417, 77] on span "Advanced Search" at bounding box center [429, 76] width 51 height 11
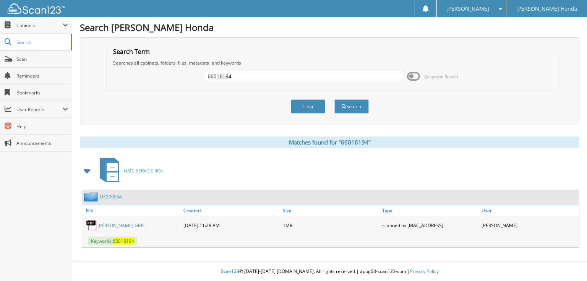
click at [300, 72] on input "66016194" at bounding box center [304, 76] width 198 height 11
type input "66016195"
click at [335, 99] on button "Search" at bounding box center [352, 106] width 34 height 14
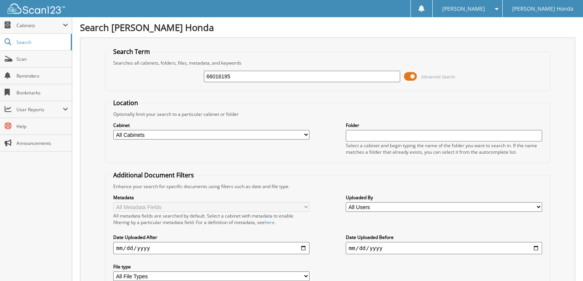
drag, startPoint x: 0, startPoint y: 0, endPoint x: 400, endPoint y: 73, distance: 406.1
click at [411, 73] on span at bounding box center [410, 76] width 13 height 11
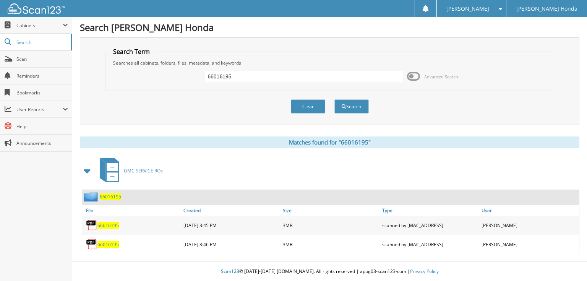
click at [332, 71] on input "66016195" at bounding box center [304, 76] width 198 height 11
type input "66016196"
click at [335, 99] on button "Search" at bounding box center [352, 106] width 34 height 14
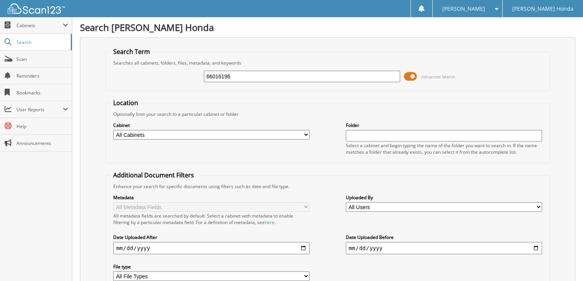
click at [410, 75] on span at bounding box center [410, 76] width 13 height 11
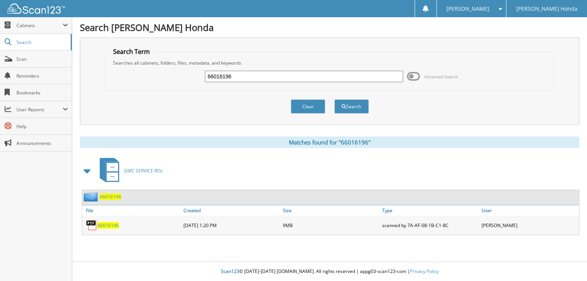
click at [338, 78] on input "66016196" at bounding box center [304, 76] width 198 height 11
type input "66016197"
click at [335, 99] on button "Search" at bounding box center [352, 106] width 34 height 14
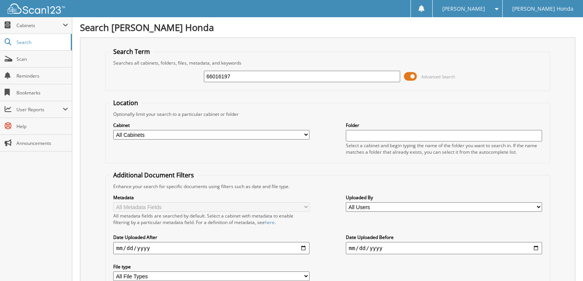
click at [416, 76] on span at bounding box center [410, 76] width 13 height 11
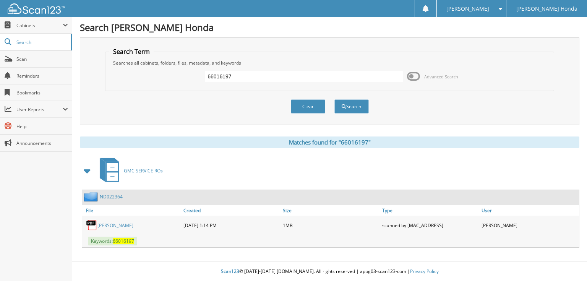
click at [349, 78] on input "66016197" at bounding box center [304, 76] width 198 height 11
type input "66016198"
click at [335, 99] on button "Search" at bounding box center [352, 106] width 34 height 14
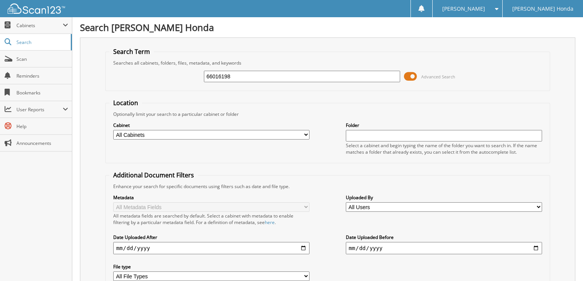
click at [412, 75] on span at bounding box center [410, 76] width 13 height 11
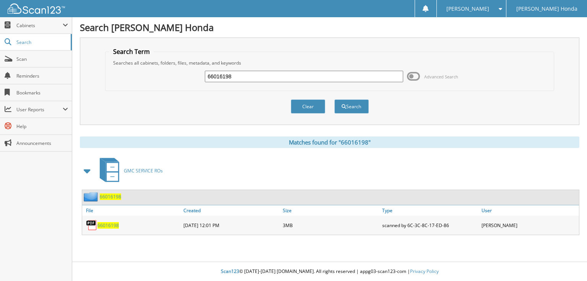
click at [366, 77] on input "66016198" at bounding box center [304, 76] width 198 height 11
type input "66016199"
click at [335, 99] on button "Search" at bounding box center [352, 106] width 34 height 14
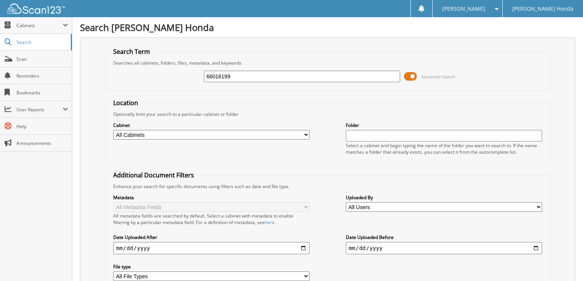
click at [413, 78] on span at bounding box center [410, 76] width 13 height 11
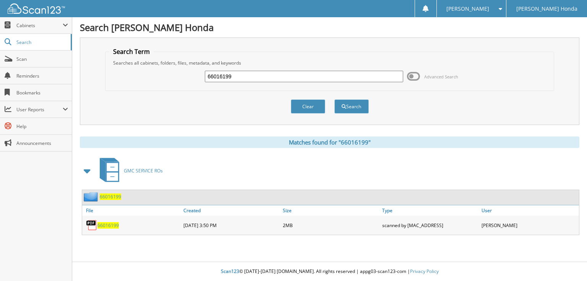
click at [331, 78] on input "66016199" at bounding box center [304, 76] width 198 height 11
type input "66016200"
click at [335, 99] on button "Search" at bounding box center [352, 106] width 34 height 14
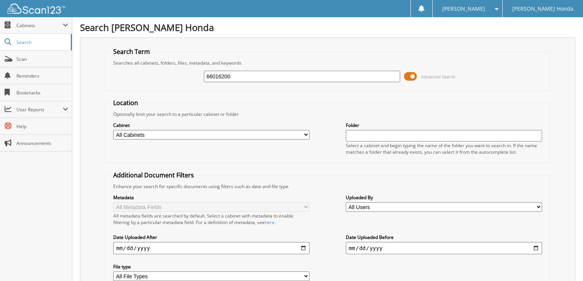
click at [414, 76] on span at bounding box center [410, 76] width 13 height 11
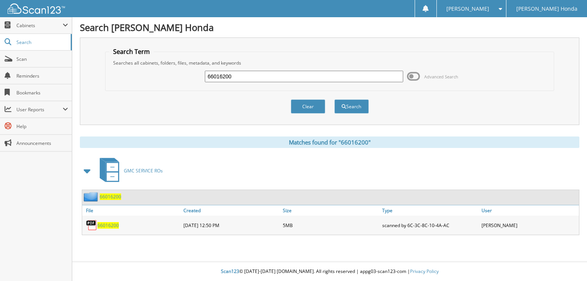
click at [233, 73] on input "66016200" at bounding box center [304, 76] width 198 height 11
type input "66016201"
click at [335, 99] on button "Search" at bounding box center [352, 106] width 34 height 14
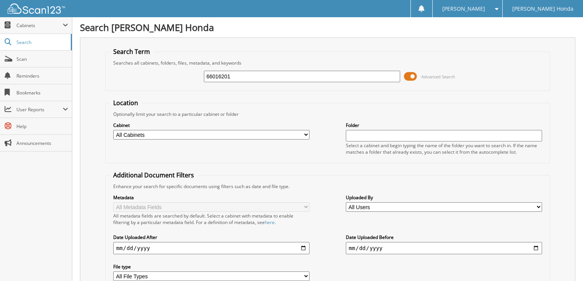
click at [413, 72] on span at bounding box center [410, 76] width 13 height 11
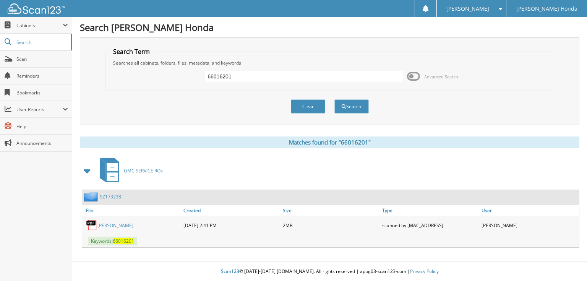
click at [305, 78] on input "66016201" at bounding box center [304, 76] width 198 height 11
type input "66016202"
click at [335, 99] on button "Search" at bounding box center [352, 106] width 34 height 14
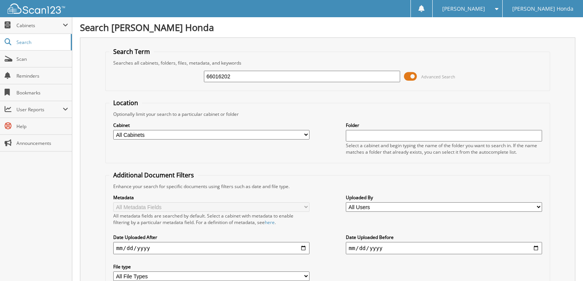
drag, startPoint x: 0, startPoint y: 0, endPoint x: 411, endPoint y: 74, distance: 417.6
click at [411, 74] on span at bounding box center [410, 76] width 13 height 11
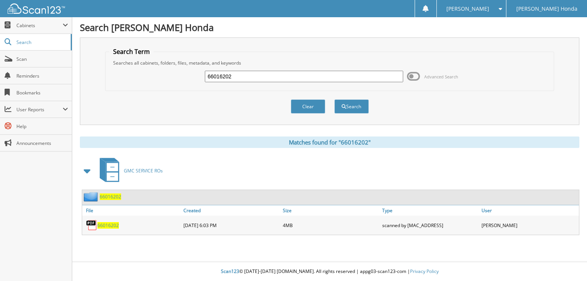
click at [328, 77] on input "66016202" at bounding box center [304, 76] width 198 height 11
type input "66016203"
click at [335, 99] on button "Search" at bounding box center [352, 106] width 34 height 14
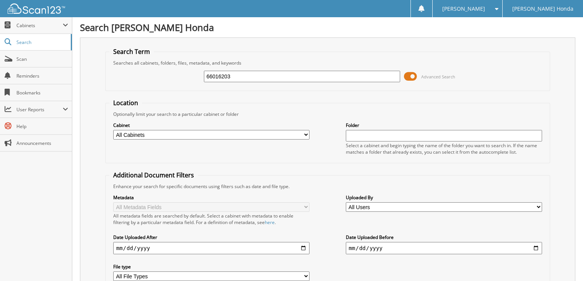
click at [413, 76] on span at bounding box center [410, 76] width 13 height 11
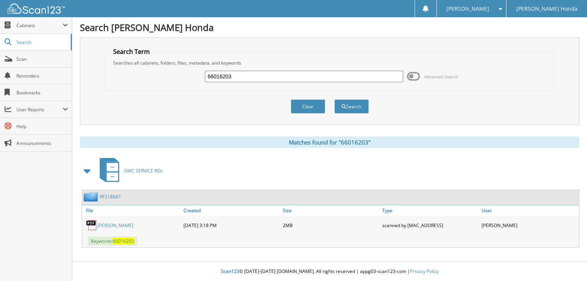
click at [314, 80] on input "66016203" at bounding box center [304, 76] width 198 height 11
type input "66016204"
click at [335, 99] on button "Search" at bounding box center [352, 106] width 34 height 14
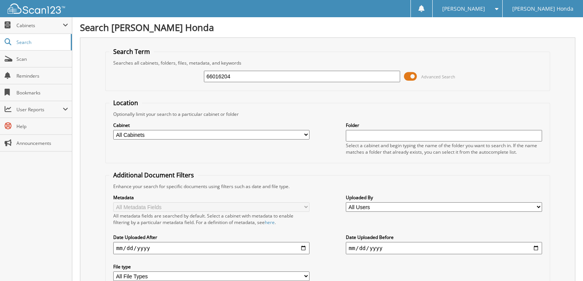
click at [411, 75] on span at bounding box center [410, 76] width 13 height 11
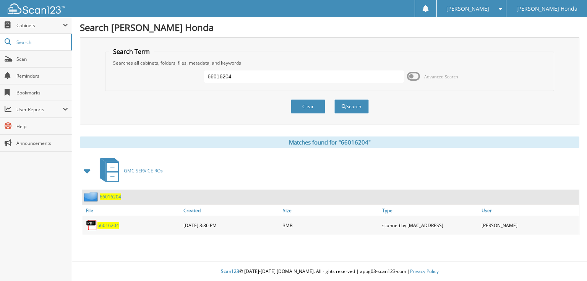
click at [330, 75] on input "66016204" at bounding box center [304, 76] width 198 height 11
type input "66016205"
click at [335, 99] on button "Search" at bounding box center [352, 106] width 34 height 14
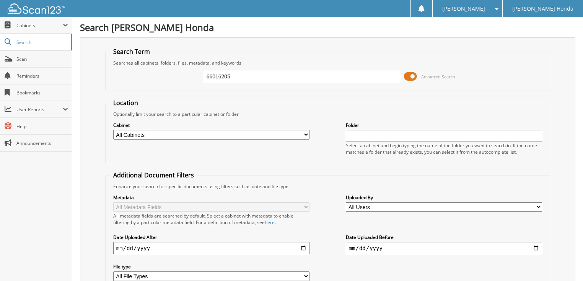
click at [410, 78] on span at bounding box center [410, 76] width 13 height 11
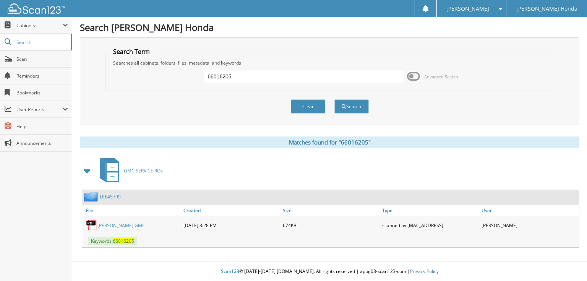
click at [309, 79] on input "66016205" at bounding box center [304, 76] width 198 height 11
type input "66016206"
click at [335, 99] on button "Search" at bounding box center [352, 106] width 34 height 14
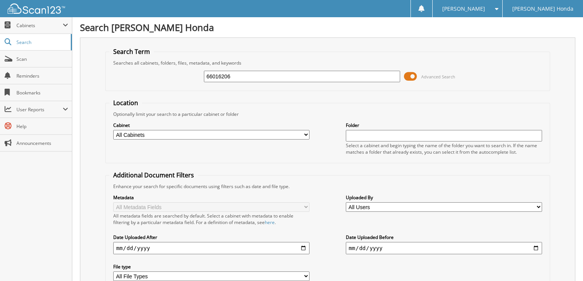
click at [415, 74] on span at bounding box center [410, 76] width 13 height 11
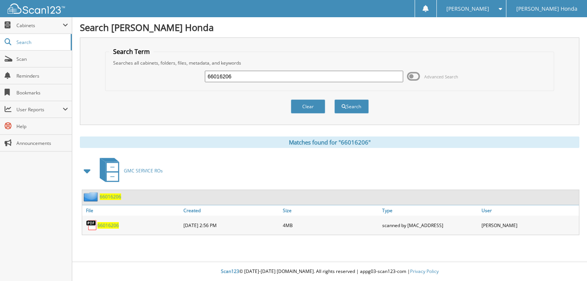
click at [320, 80] on input "66016206" at bounding box center [304, 76] width 198 height 11
type input "66016207"
click at [335, 99] on button "Search" at bounding box center [352, 106] width 34 height 14
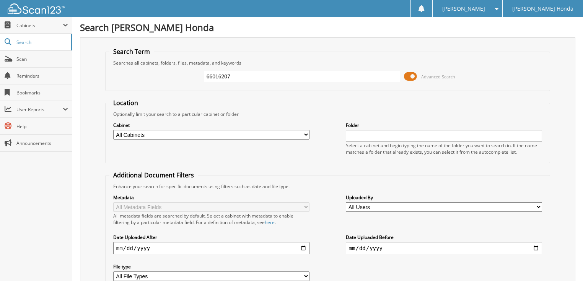
click at [411, 76] on span at bounding box center [410, 76] width 13 height 11
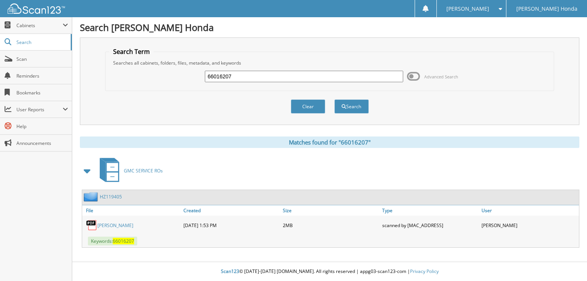
click at [323, 76] on input "66016207" at bounding box center [304, 76] width 198 height 11
type input "66016208"
click at [335, 99] on button "Search" at bounding box center [352, 106] width 34 height 14
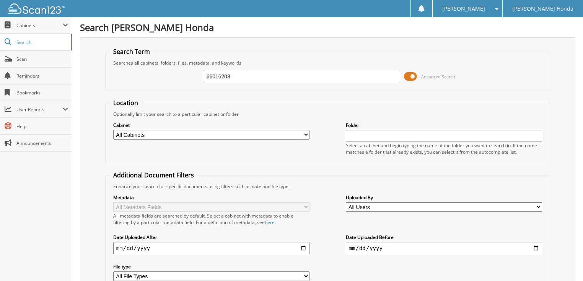
click at [406, 76] on span at bounding box center [410, 76] width 13 height 11
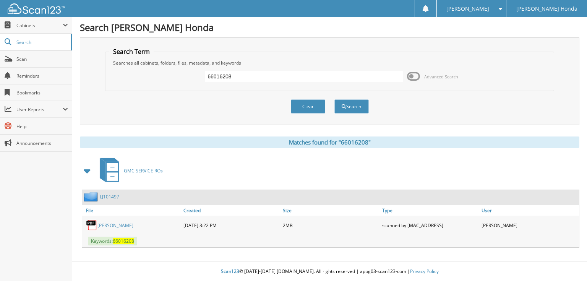
click at [327, 76] on input "66016208" at bounding box center [304, 76] width 198 height 11
type input "66016209"
click at [335, 99] on button "Search" at bounding box center [352, 106] width 34 height 14
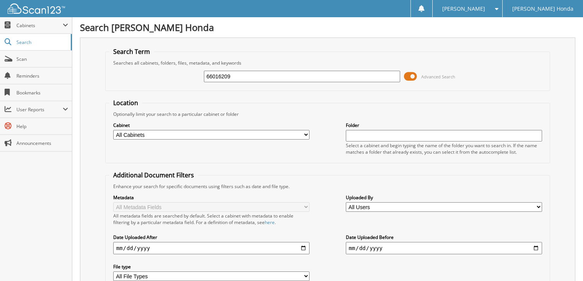
click at [410, 74] on span at bounding box center [410, 76] width 13 height 11
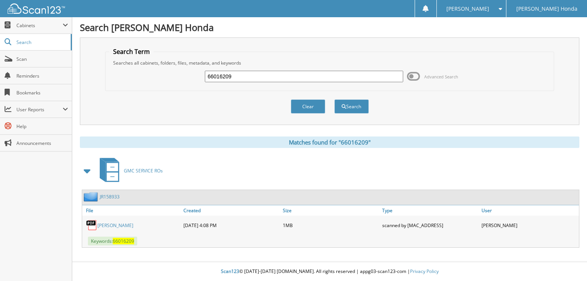
click at [289, 77] on input "66016209" at bounding box center [304, 76] width 198 height 11
type input "66016210"
click at [335, 99] on button "Search" at bounding box center [352, 106] width 34 height 14
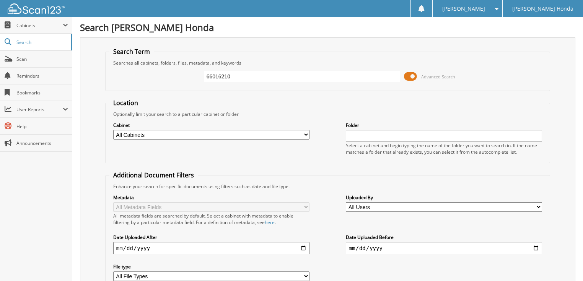
click at [414, 75] on span at bounding box center [410, 76] width 13 height 11
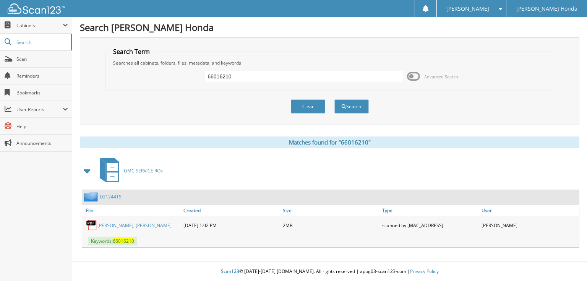
click at [337, 78] on input "66016210" at bounding box center [304, 76] width 198 height 11
type input "66016211"
click at [335, 99] on button "Search" at bounding box center [352, 106] width 34 height 14
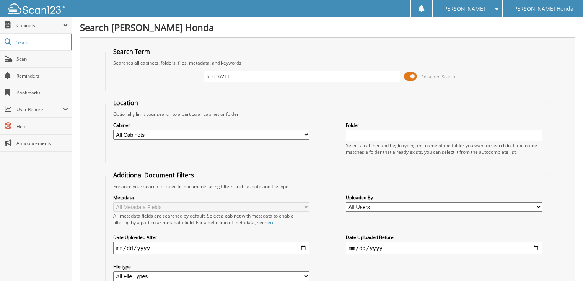
click at [274, 75] on input "66016211" at bounding box center [302, 76] width 197 height 11
click at [408, 76] on span at bounding box center [410, 76] width 13 height 11
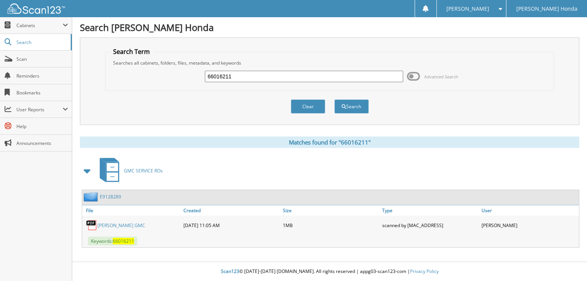
click at [358, 75] on input "66016211" at bounding box center [304, 76] width 198 height 11
type input "66016212"
click at [335, 99] on button "Search" at bounding box center [352, 106] width 34 height 14
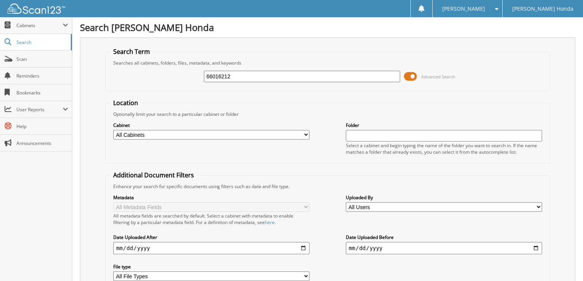
click at [411, 78] on span at bounding box center [410, 76] width 13 height 11
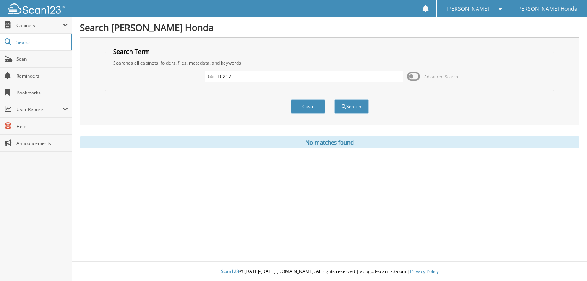
click at [316, 73] on input "66016212" at bounding box center [304, 76] width 198 height 11
type input "66016213"
click at [335, 99] on button "Search" at bounding box center [352, 106] width 34 height 14
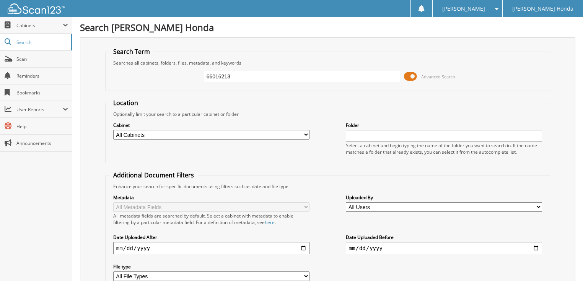
click at [407, 77] on span at bounding box center [410, 76] width 13 height 11
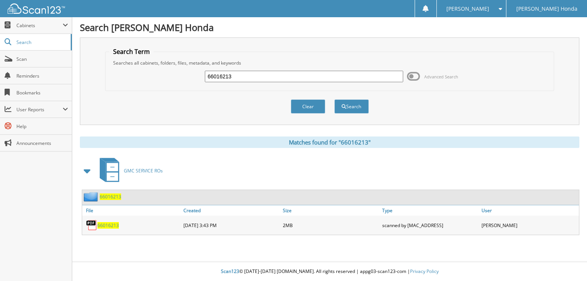
click at [326, 73] on input "66016213" at bounding box center [304, 76] width 198 height 11
type input "66016214"
click at [335, 99] on button "Search" at bounding box center [352, 106] width 34 height 14
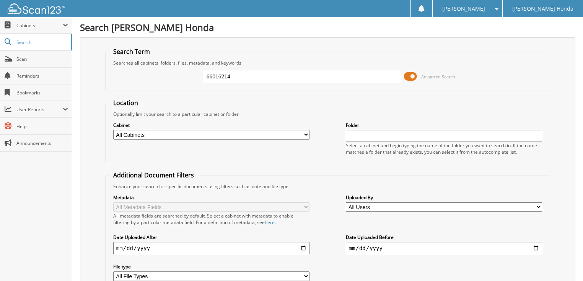
click at [414, 77] on span at bounding box center [410, 76] width 13 height 11
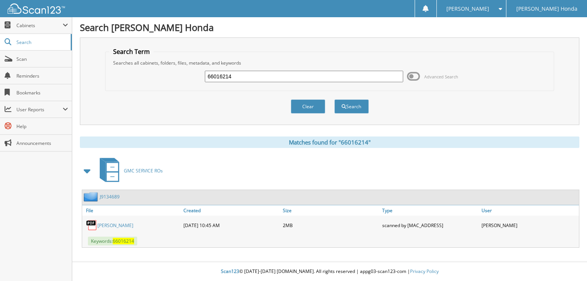
click at [325, 76] on input "66016214" at bounding box center [304, 76] width 198 height 11
type input "66016215"
click at [335, 99] on button "Search" at bounding box center [352, 106] width 34 height 14
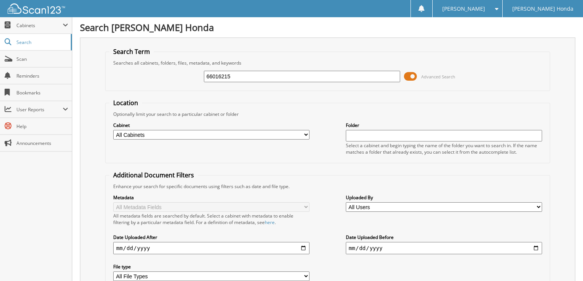
click at [407, 75] on span at bounding box center [410, 76] width 13 height 11
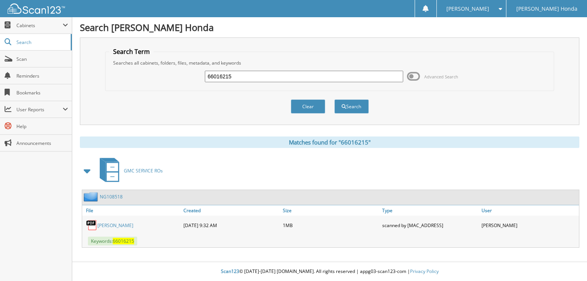
click at [341, 80] on input "66016215" at bounding box center [304, 76] width 198 height 11
type input "66016216"
click at [335, 99] on button "Search" at bounding box center [352, 106] width 34 height 14
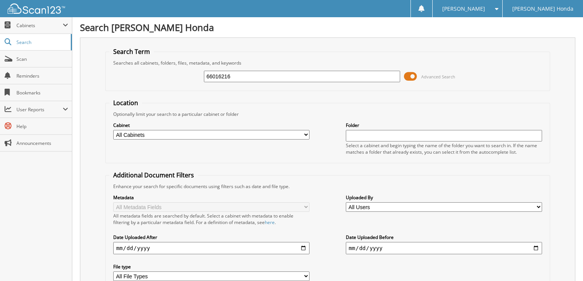
click at [409, 75] on span at bounding box center [410, 76] width 13 height 11
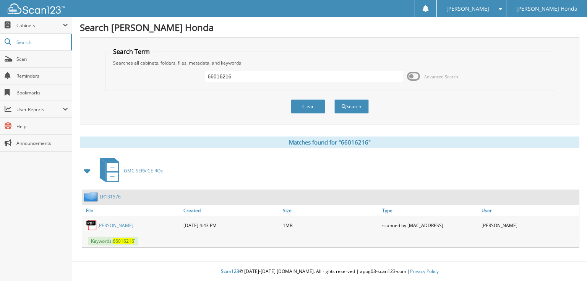
click at [299, 80] on input "66016216" at bounding box center [304, 76] width 198 height 11
type input "66016217"
click at [335, 99] on button "Search" at bounding box center [352, 106] width 34 height 14
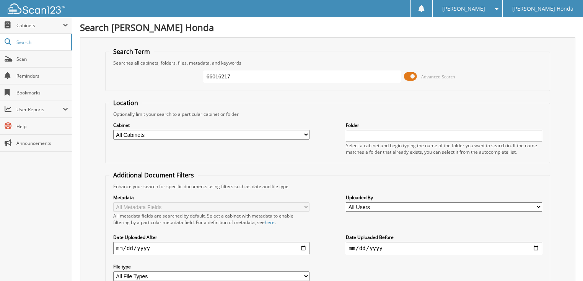
click at [413, 75] on span at bounding box center [410, 76] width 13 height 11
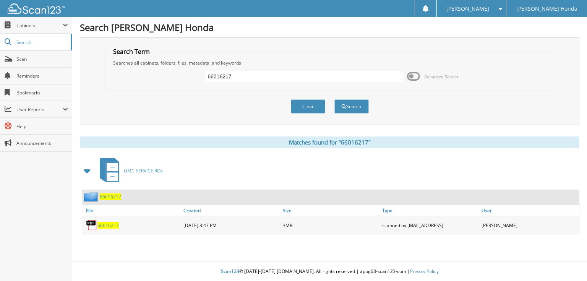
click at [281, 77] on input "66016217" at bounding box center [304, 76] width 198 height 11
type input "66016218"
click at [335, 99] on button "Search" at bounding box center [352, 106] width 34 height 14
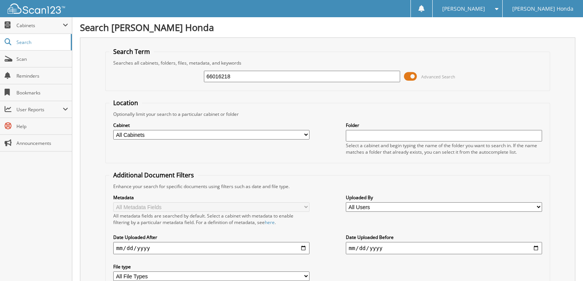
click at [411, 75] on span at bounding box center [410, 76] width 13 height 11
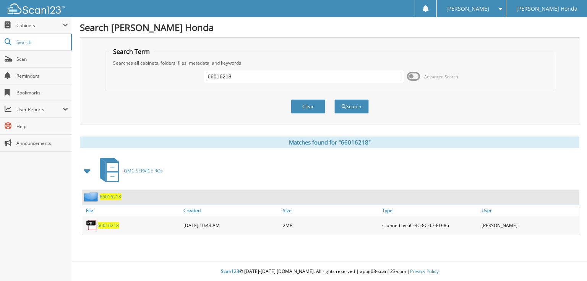
click at [327, 75] on input "66016218" at bounding box center [304, 76] width 198 height 11
type input "66016219"
click at [335, 99] on button "Search" at bounding box center [352, 106] width 34 height 14
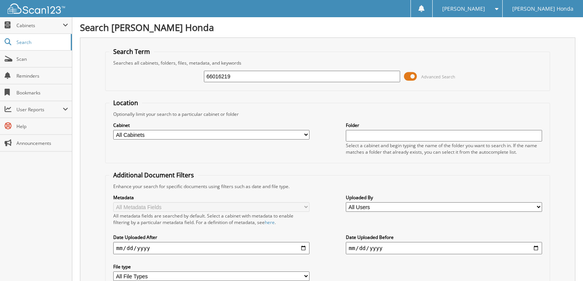
click at [410, 74] on span at bounding box center [410, 76] width 13 height 11
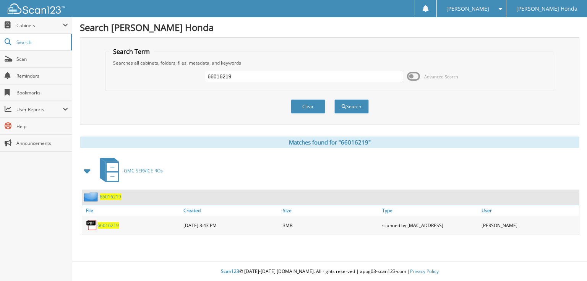
click at [282, 74] on input "66016219" at bounding box center [304, 76] width 198 height 11
type input "66016220"
click at [335, 99] on button "Search" at bounding box center [352, 106] width 34 height 14
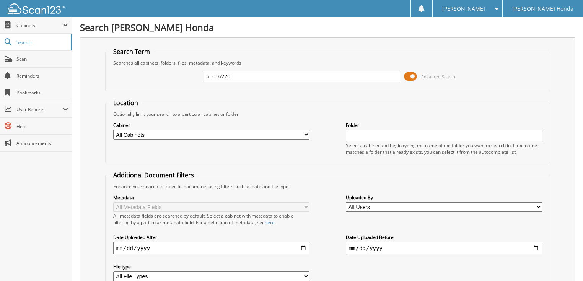
click at [415, 75] on span at bounding box center [410, 76] width 13 height 11
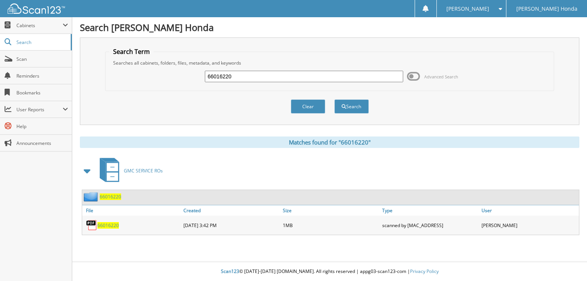
click at [307, 75] on input "66016220" at bounding box center [304, 76] width 198 height 11
type input "66016221"
click at [335, 99] on button "Search" at bounding box center [352, 106] width 34 height 14
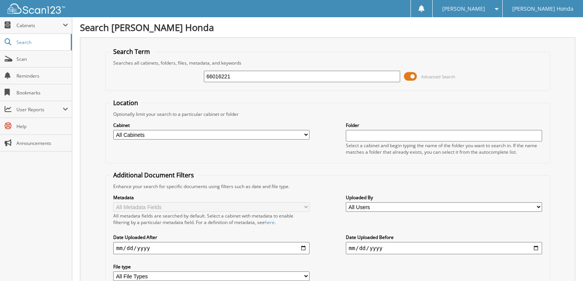
click at [409, 75] on span at bounding box center [410, 76] width 13 height 11
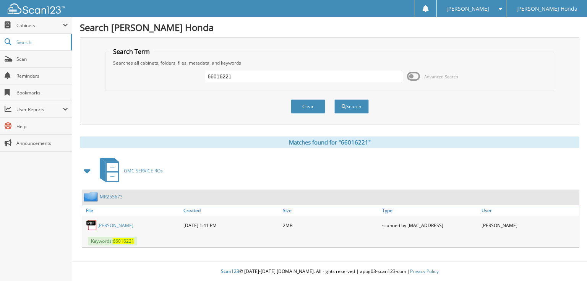
click at [299, 76] on input "66016221" at bounding box center [304, 76] width 198 height 11
type input "66016222"
click at [335, 99] on button "Search" at bounding box center [352, 106] width 34 height 14
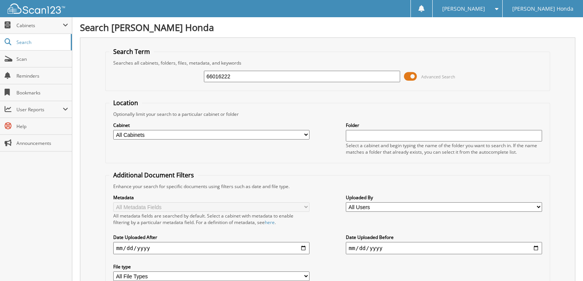
drag, startPoint x: 411, startPoint y: 75, endPoint x: 329, endPoint y: 76, distance: 81.8
click at [410, 75] on span at bounding box center [410, 76] width 13 height 11
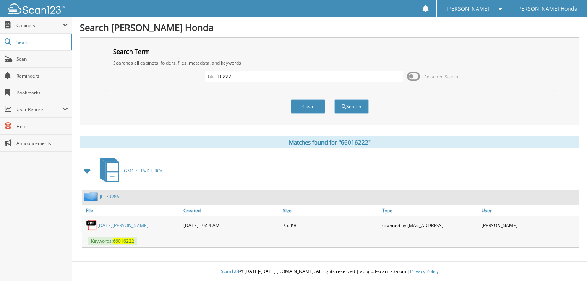
click at [329, 76] on input "66016222" at bounding box center [304, 76] width 198 height 11
type input "66016223"
click at [335, 99] on button "Search" at bounding box center [352, 106] width 34 height 14
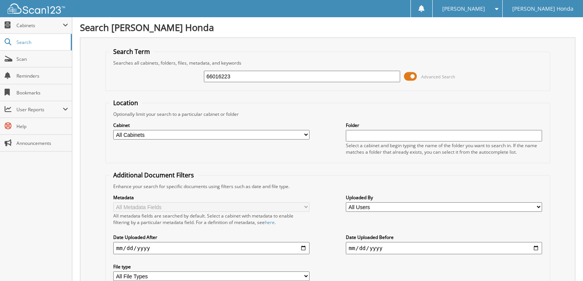
click at [413, 73] on span at bounding box center [410, 76] width 13 height 11
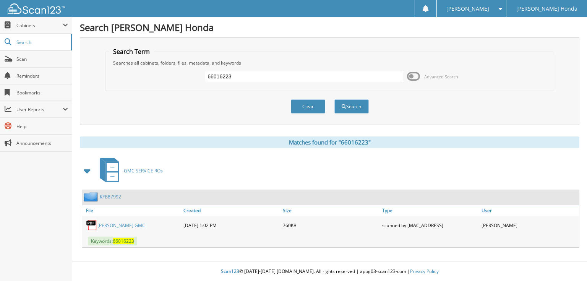
click at [293, 77] on input "66016223" at bounding box center [304, 76] width 198 height 11
type input "66016224"
click at [335, 99] on button "Search" at bounding box center [352, 106] width 34 height 14
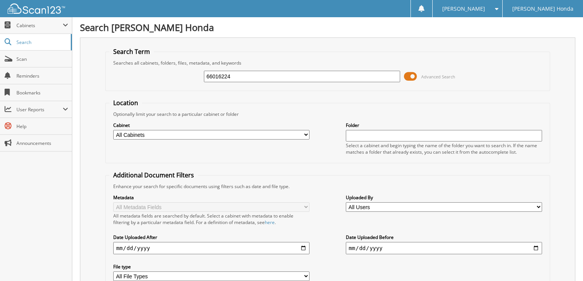
click at [406, 78] on span at bounding box center [410, 76] width 13 height 11
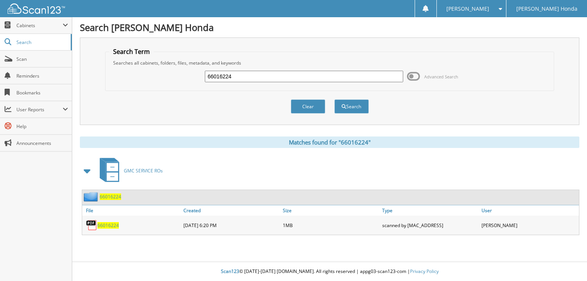
click at [338, 76] on input "66016224" at bounding box center [304, 76] width 198 height 11
type input "66016225"
click at [335, 99] on button "Search" at bounding box center [352, 106] width 34 height 14
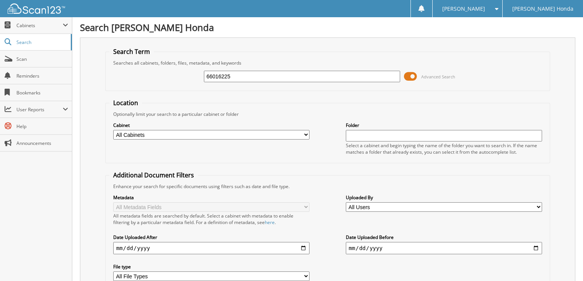
click at [415, 76] on span at bounding box center [410, 76] width 13 height 11
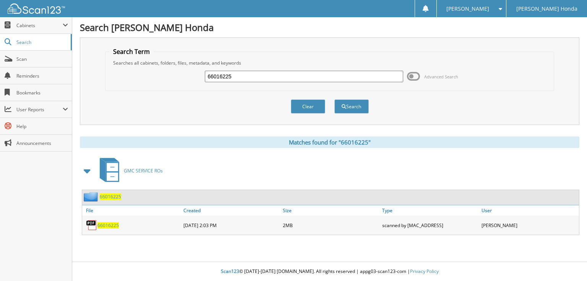
click at [289, 75] on input "66016225" at bounding box center [304, 76] width 198 height 11
type input "66016226"
click at [335, 99] on button "Search" at bounding box center [352, 106] width 34 height 14
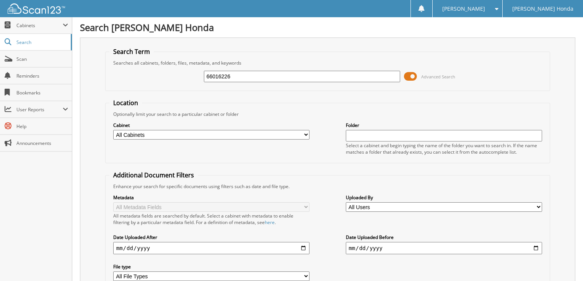
click at [410, 77] on span at bounding box center [410, 76] width 13 height 11
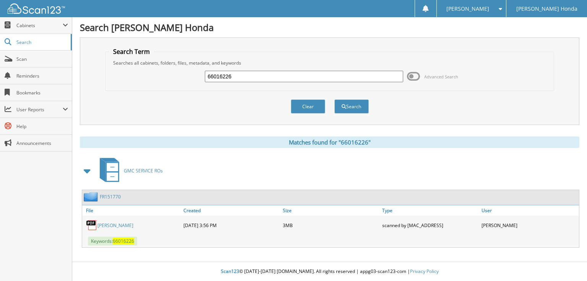
click at [317, 80] on input "66016226" at bounding box center [304, 76] width 198 height 11
type input "66016227"
click at [335, 99] on button "Search" at bounding box center [352, 106] width 34 height 14
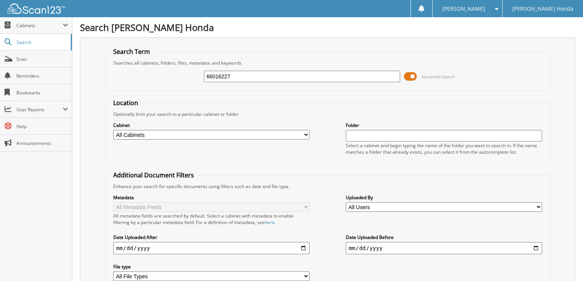
click at [416, 75] on span at bounding box center [410, 76] width 13 height 11
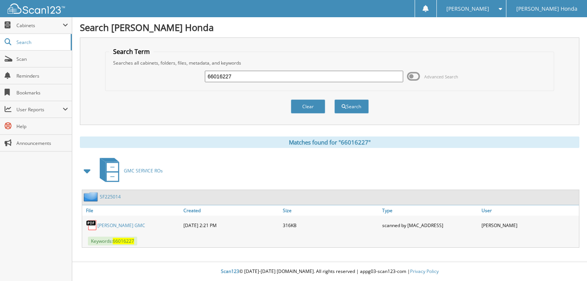
click at [291, 77] on input "66016227" at bounding box center [304, 76] width 198 height 11
type input "66016228"
click at [335, 99] on button "Search" at bounding box center [352, 106] width 34 height 14
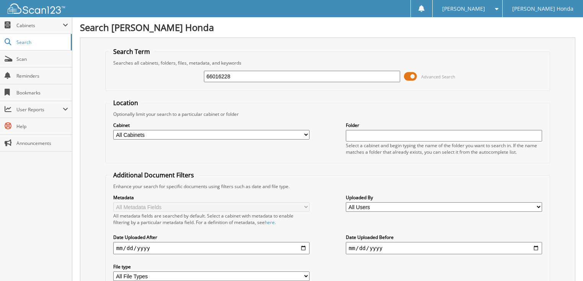
click at [414, 76] on span at bounding box center [410, 76] width 13 height 11
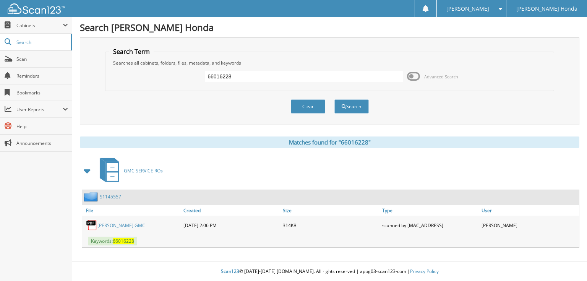
click at [340, 78] on input "66016228" at bounding box center [304, 76] width 198 height 11
type input "66016229"
click at [335, 99] on button "Search" at bounding box center [352, 106] width 34 height 14
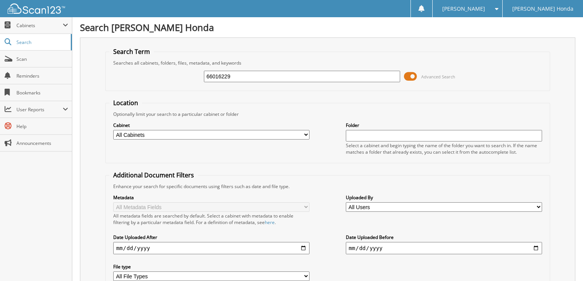
click at [411, 75] on span at bounding box center [410, 76] width 13 height 11
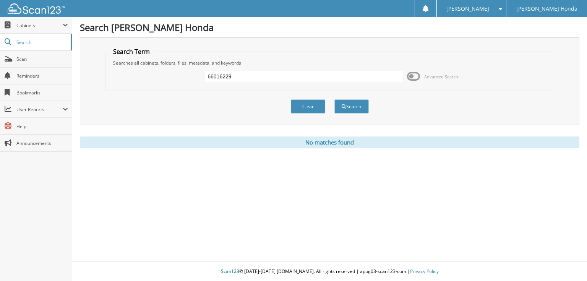
click at [273, 76] on input "66016229" at bounding box center [304, 76] width 198 height 11
type input "66016230"
click at [335, 99] on button "Search" at bounding box center [352, 106] width 34 height 14
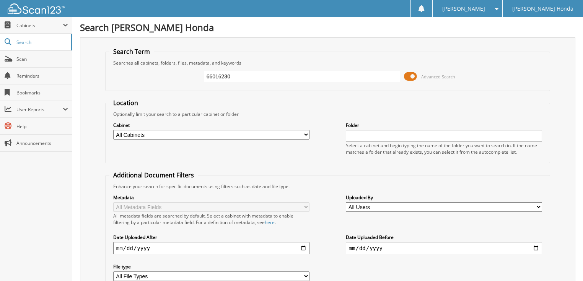
click at [409, 77] on span at bounding box center [410, 76] width 13 height 11
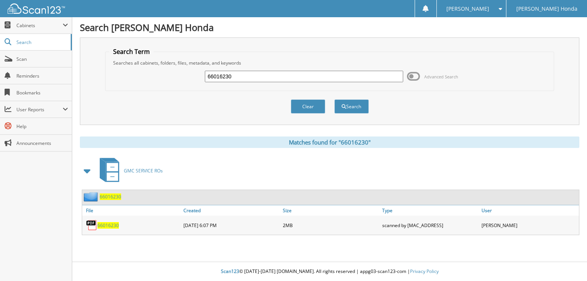
click at [352, 79] on input "66016230" at bounding box center [304, 76] width 198 height 11
type input "66016231"
click at [335, 99] on button "Search" at bounding box center [352, 106] width 34 height 14
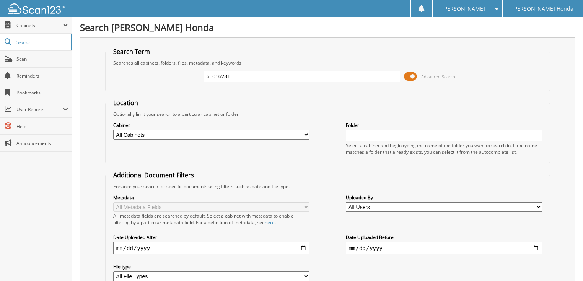
drag, startPoint x: 431, startPoint y: 77, endPoint x: 402, endPoint y: 75, distance: 29.1
click at [431, 77] on span "Advanced Search" at bounding box center [438, 77] width 34 height 6
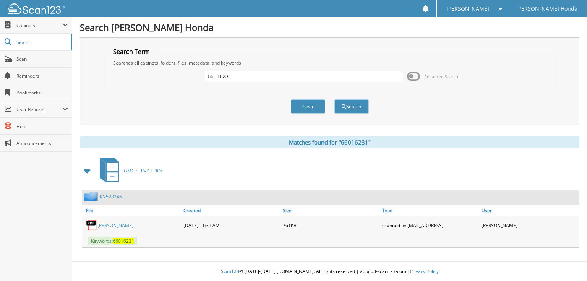
click at [286, 76] on input "66016231" at bounding box center [304, 76] width 198 height 11
type input "66016232"
click at [335, 99] on button "Search" at bounding box center [352, 106] width 34 height 14
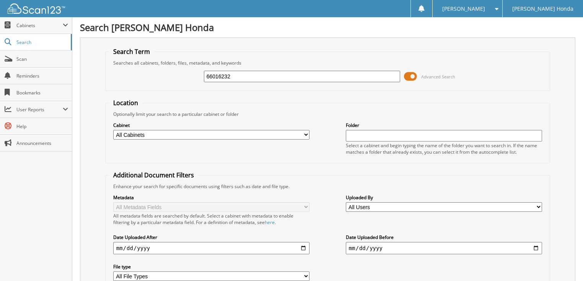
drag, startPoint x: 0, startPoint y: 0, endPoint x: 408, endPoint y: 75, distance: 414.7
click at [408, 75] on span at bounding box center [410, 76] width 13 height 11
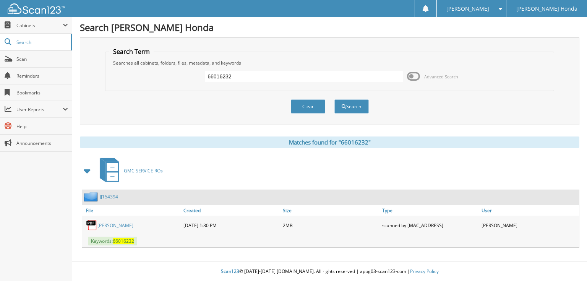
click at [313, 75] on input "66016232" at bounding box center [304, 76] width 198 height 11
type input "66016233"
click at [335, 99] on button "Search" at bounding box center [352, 106] width 34 height 14
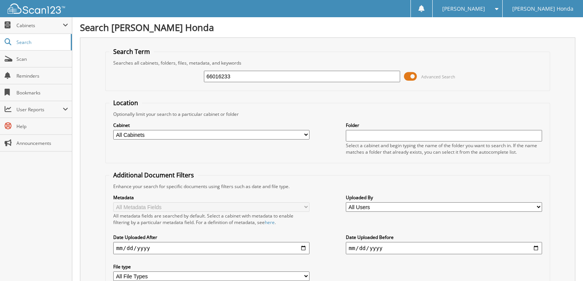
click at [416, 75] on span at bounding box center [410, 76] width 13 height 11
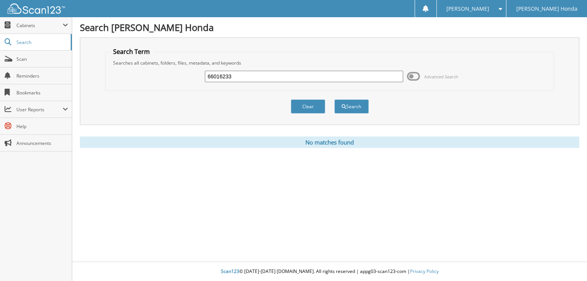
click at [373, 75] on input "66016233" at bounding box center [304, 76] width 198 height 11
type input "66016234"
click at [335, 99] on button "Search" at bounding box center [352, 106] width 34 height 14
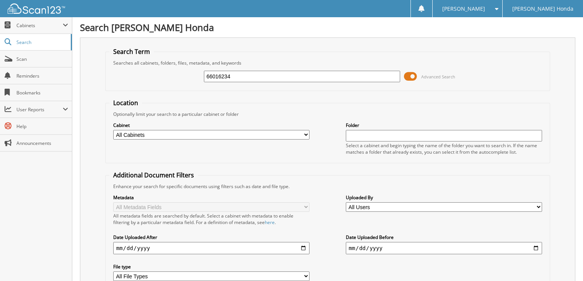
click at [408, 73] on span at bounding box center [410, 76] width 13 height 11
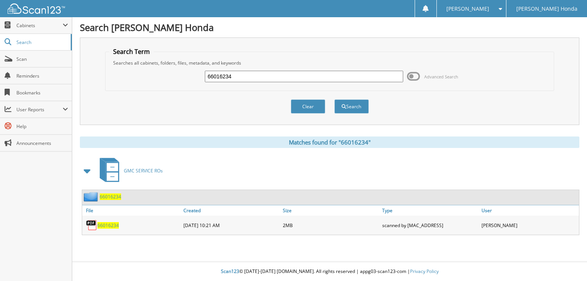
click at [378, 76] on input "66016234" at bounding box center [304, 76] width 198 height 11
type input "66016235"
click at [335, 99] on button "Search" at bounding box center [352, 106] width 34 height 14
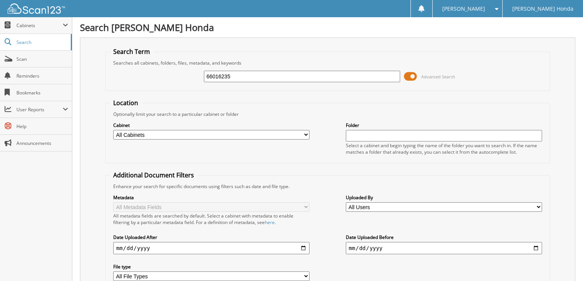
click at [415, 76] on span at bounding box center [410, 76] width 13 height 11
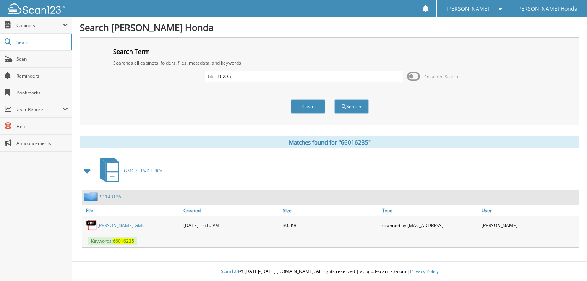
click at [309, 78] on input "66016235" at bounding box center [304, 76] width 198 height 11
type input "66016236"
click at [335, 99] on button "Search" at bounding box center [352, 106] width 34 height 14
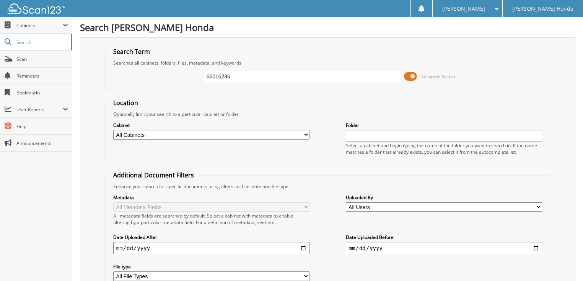
click at [411, 75] on span at bounding box center [410, 76] width 13 height 11
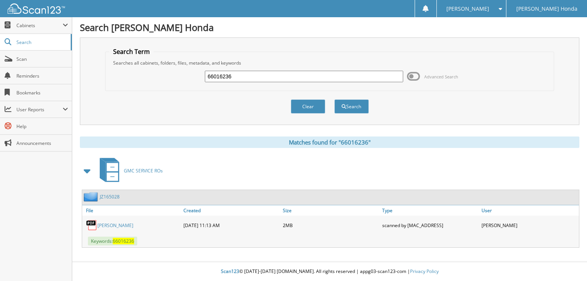
click at [339, 74] on input "66016236" at bounding box center [304, 76] width 198 height 11
type input "66016237"
click at [335, 99] on button "Search" at bounding box center [352, 106] width 34 height 14
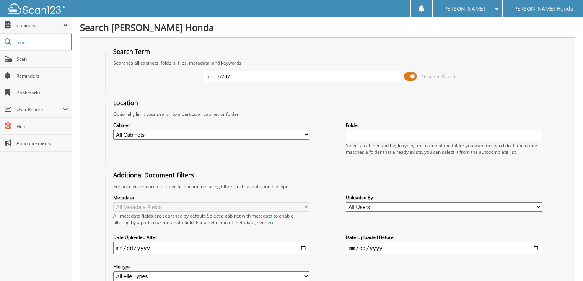
click at [415, 75] on span at bounding box center [410, 76] width 13 height 11
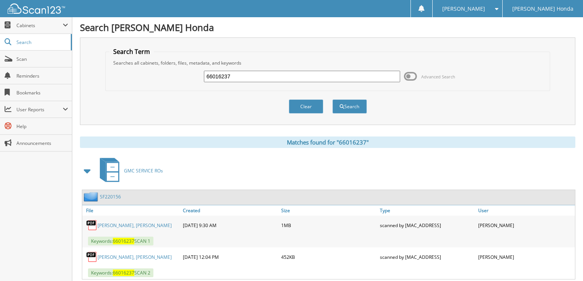
click at [350, 75] on input "66016237" at bounding box center [302, 76] width 197 height 11
type input "66016238"
click at [332, 99] on button "Search" at bounding box center [349, 106] width 34 height 14
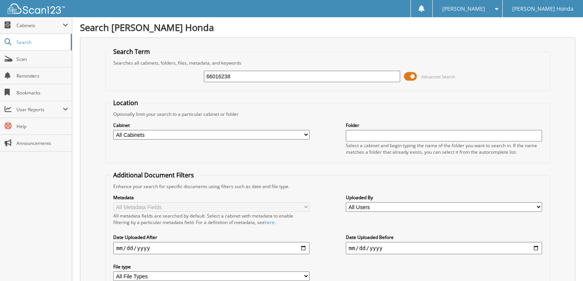
click at [409, 73] on span at bounding box center [410, 76] width 13 height 11
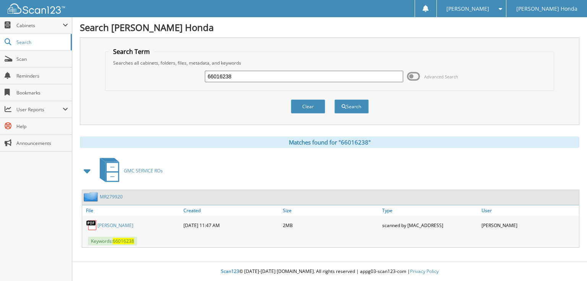
click at [302, 76] on input "66016238" at bounding box center [304, 76] width 198 height 11
type input "66016239"
click at [335, 99] on button "Search" at bounding box center [352, 106] width 34 height 14
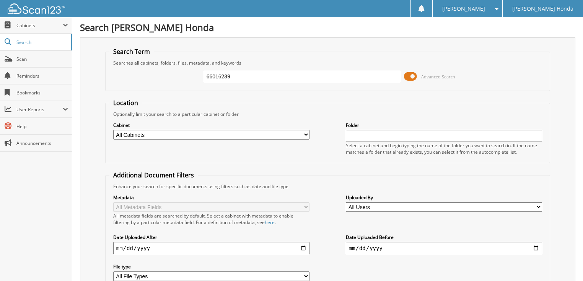
click at [411, 75] on span at bounding box center [410, 76] width 13 height 11
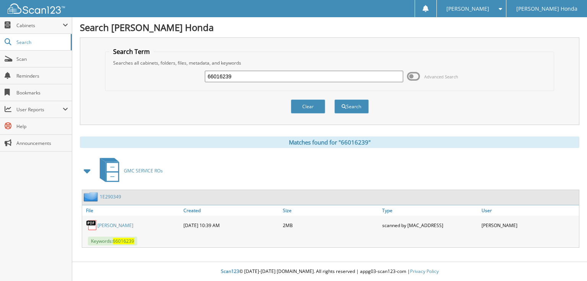
click at [337, 73] on input "66016239" at bounding box center [304, 76] width 198 height 11
type input "66016240"
click at [335, 99] on button "Search" at bounding box center [352, 106] width 34 height 14
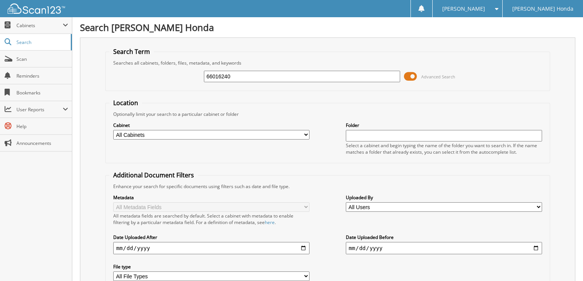
click at [411, 73] on span at bounding box center [410, 76] width 13 height 11
